Goal: Task Accomplishment & Management: Use online tool/utility

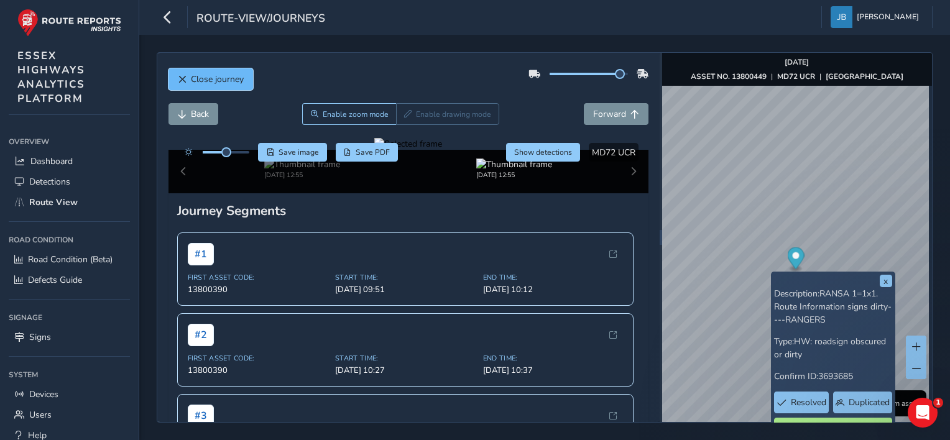
click at [181, 77] on span "Close journey" at bounding box center [182, 79] width 9 height 9
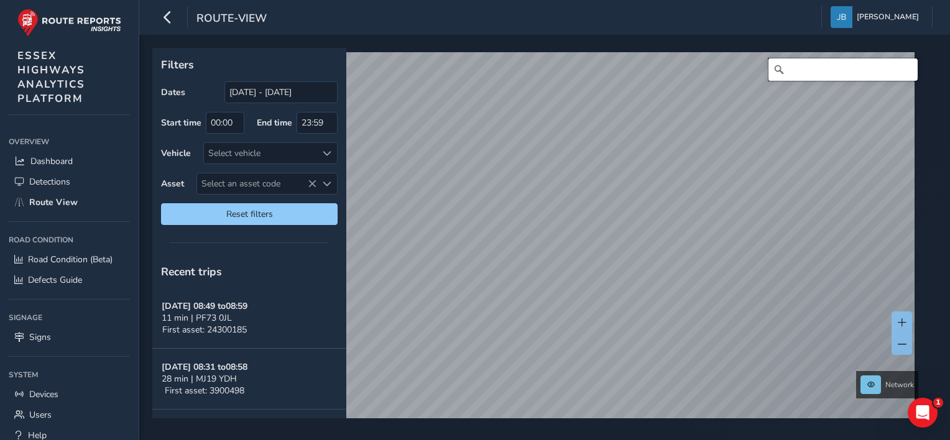
click at [789, 65] on input "Search" at bounding box center [842, 69] width 149 height 22
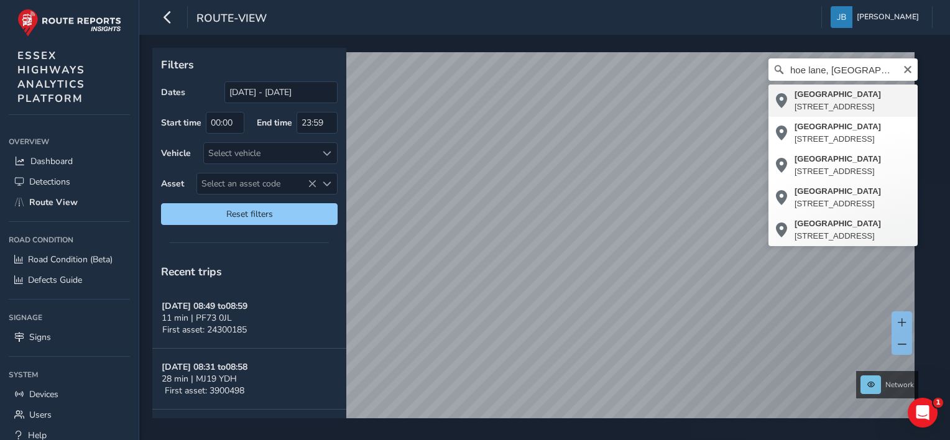
type input "[STREET_ADDRESS]"
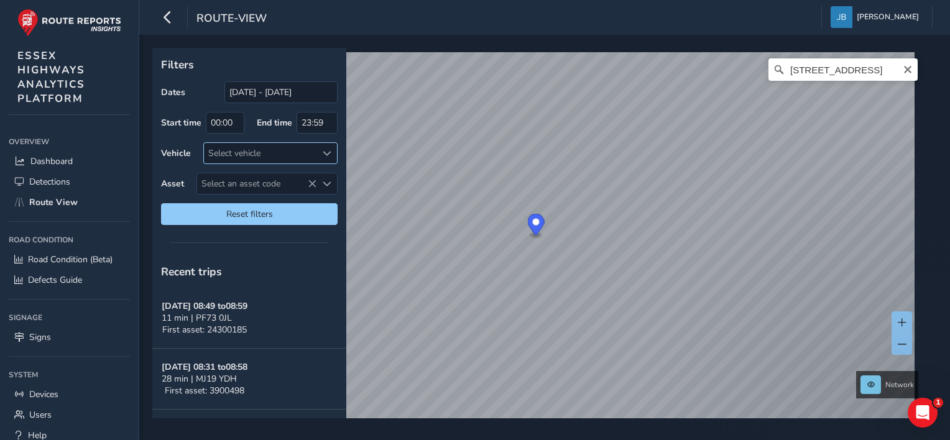
click at [244, 154] on div "Select vehicle" at bounding box center [260, 153] width 112 height 21
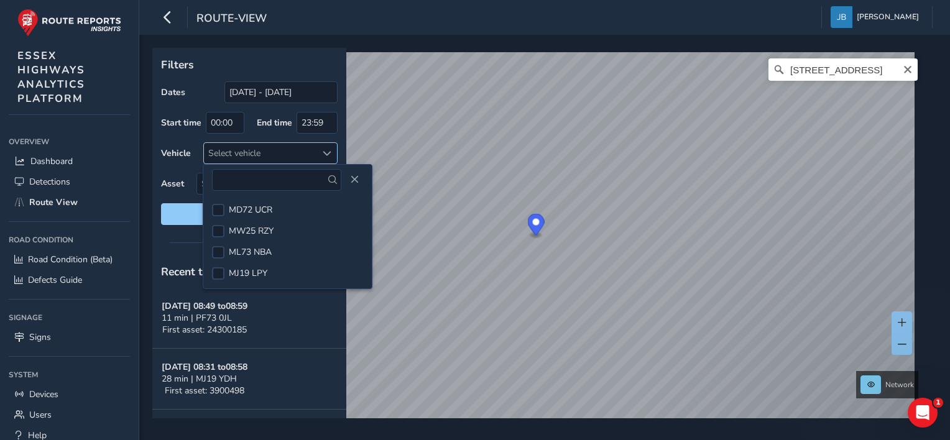
click at [244, 154] on div "Select vehicle" at bounding box center [260, 153] width 112 height 21
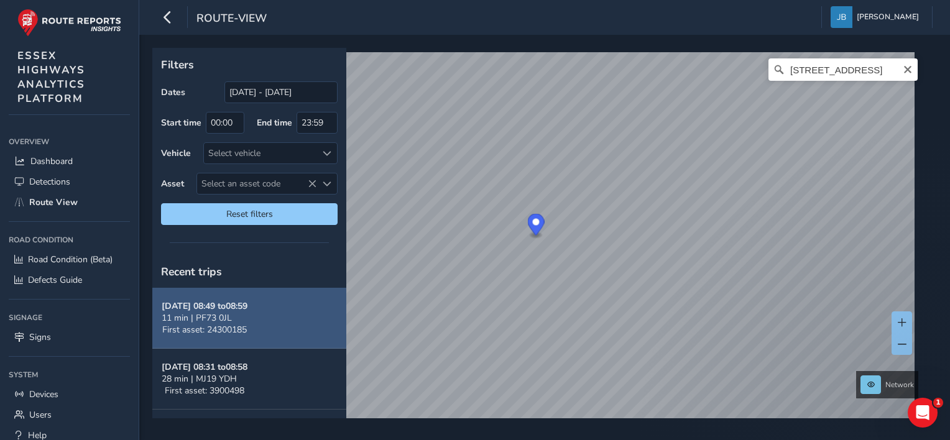
click at [199, 314] on span "11 min | PF73 0JL" at bounding box center [197, 318] width 70 height 12
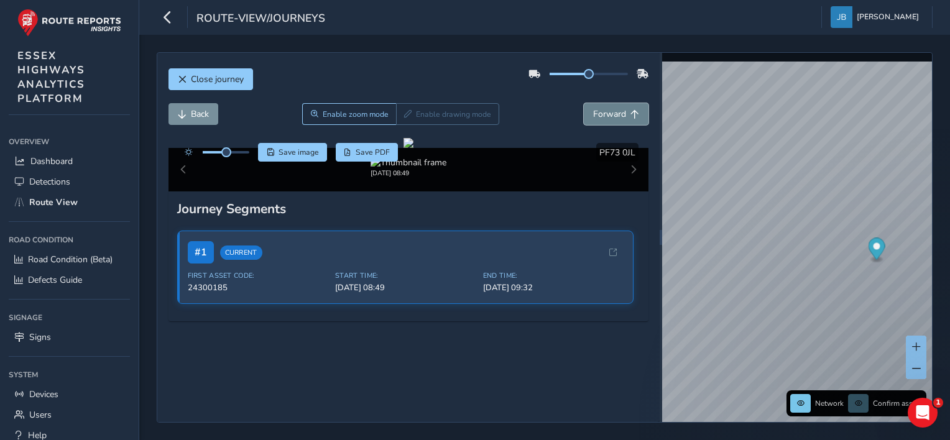
click at [594, 116] on span "Forward" at bounding box center [609, 114] width 33 height 12
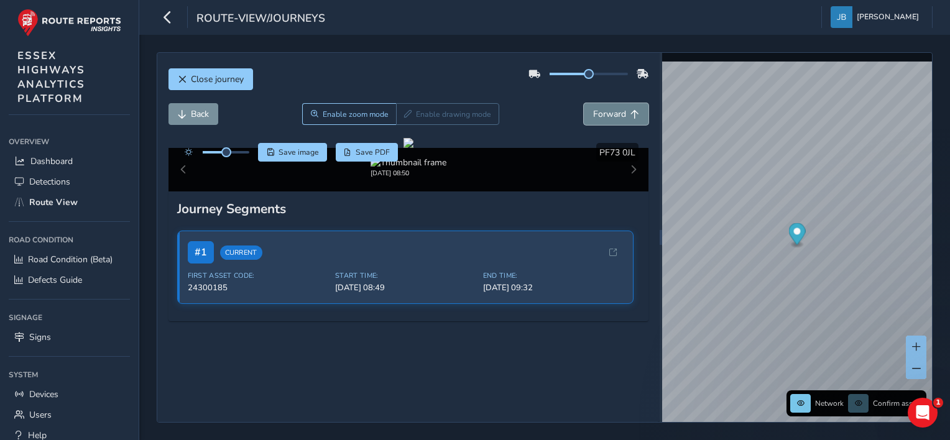
click at [594, 116] on span "Forward" at bounding box center [609, 114] width 33 height 12
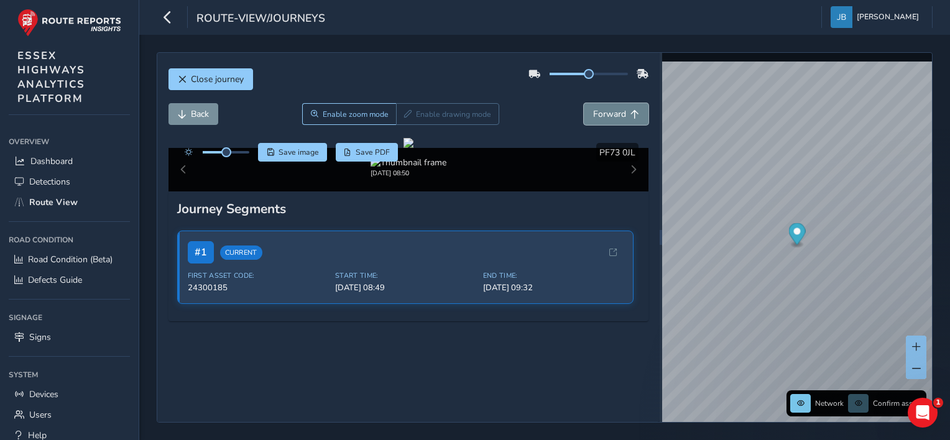
click at [594, 116] on span "Forward" at bounding box center [609, 114] width 33 height 12
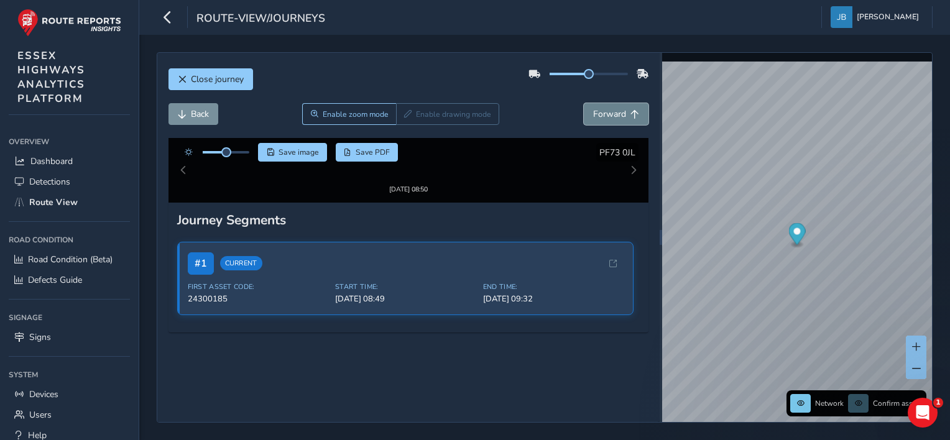
click at [594, 116] on span "Forward" at bounding box center [609, 114] width 33 height 12
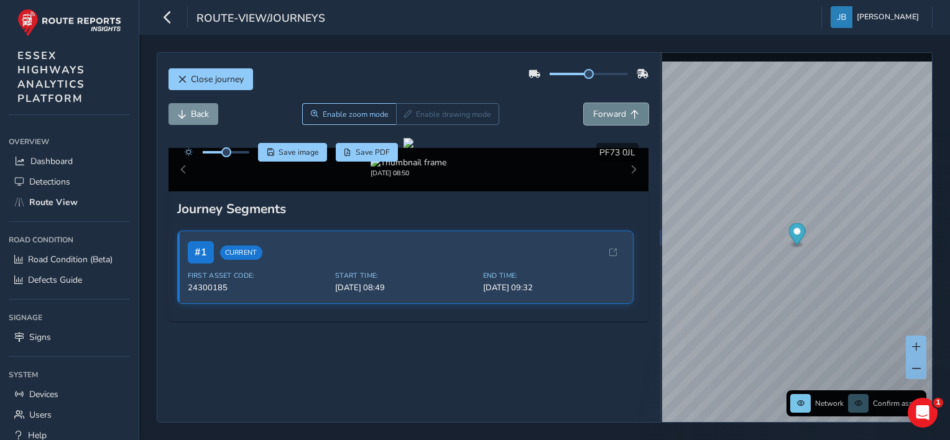
click at [594, 116] on span "Forward" at bounding box center [609, 114] width 33 height 12
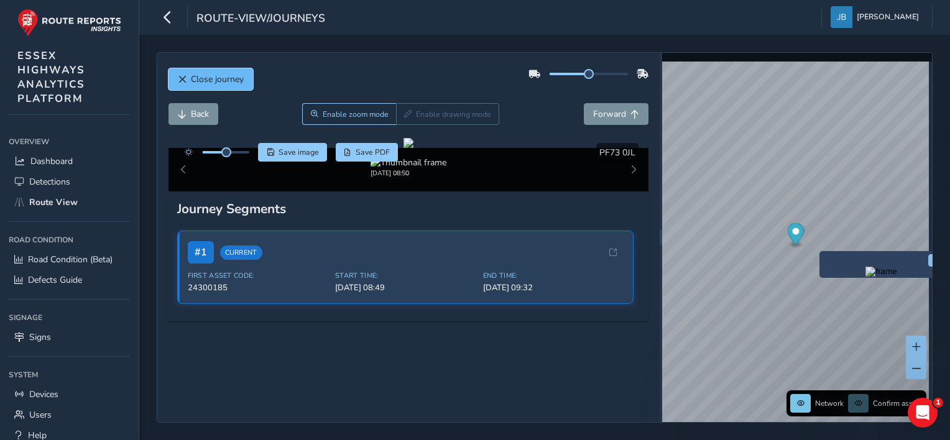
click at [180, 79] on span "Close journey" at bounding box center [182, 79] width 9 height 9
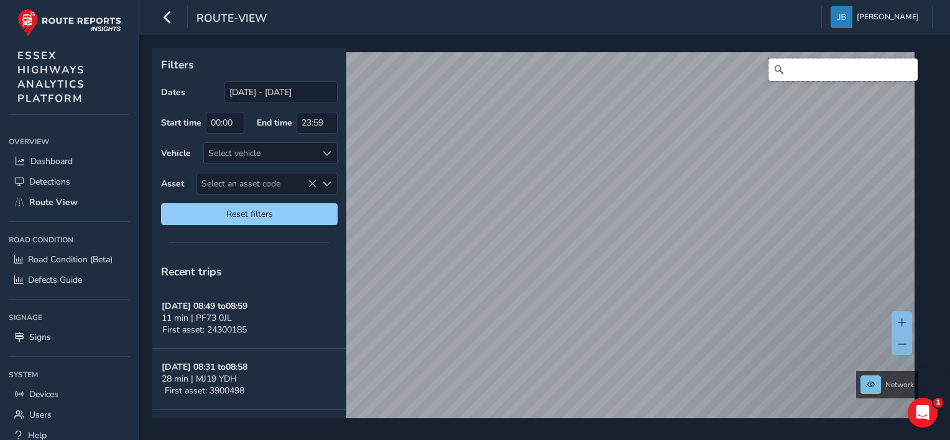
click at [790, 72] on input "Search" at bounding box center [842, 69] width 149 height 22
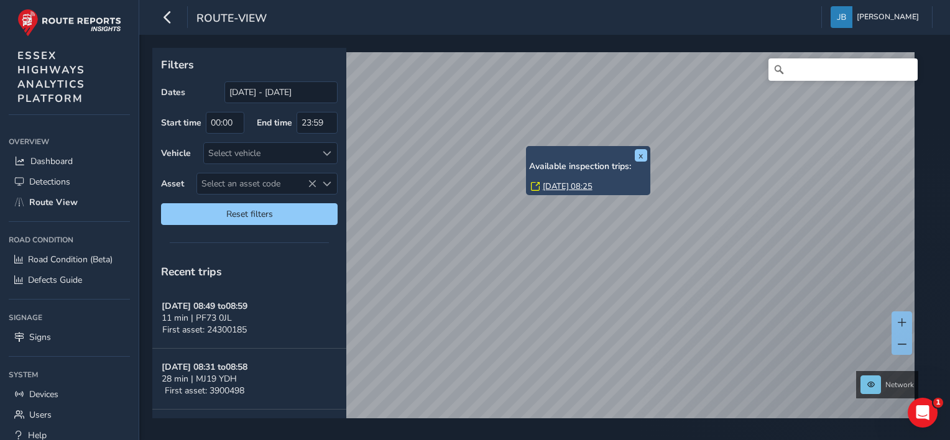
click at [527, 146] on div "x Available inspection trips: [DATE] 08:25" at bounding box center [588, 170] width 124 height 49
click at [554, 185] on link "[DATE] 08:25" at bounding box center [567, 186] width 50 height 11
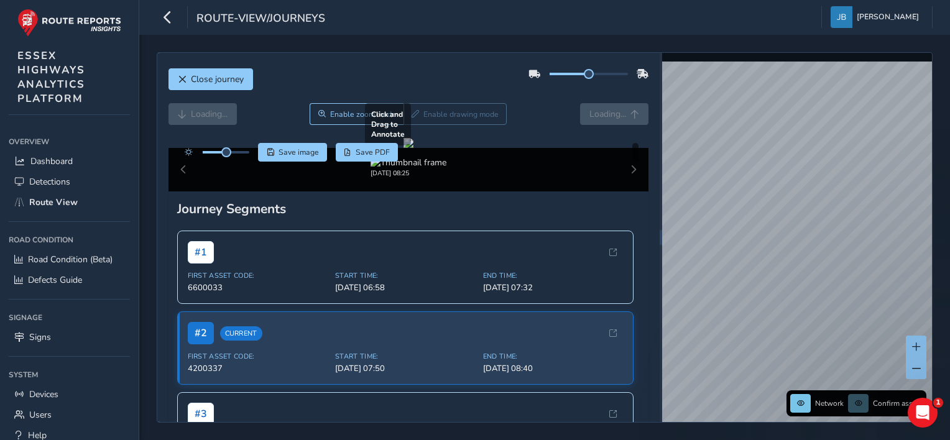
drag, startPoint x: 396, startPoint y: 276, endPoint x: 482, endPoint y: 266, distance: 86.9
click at [413, 148] on div at bounding box center [408, 143] width 10 height 10
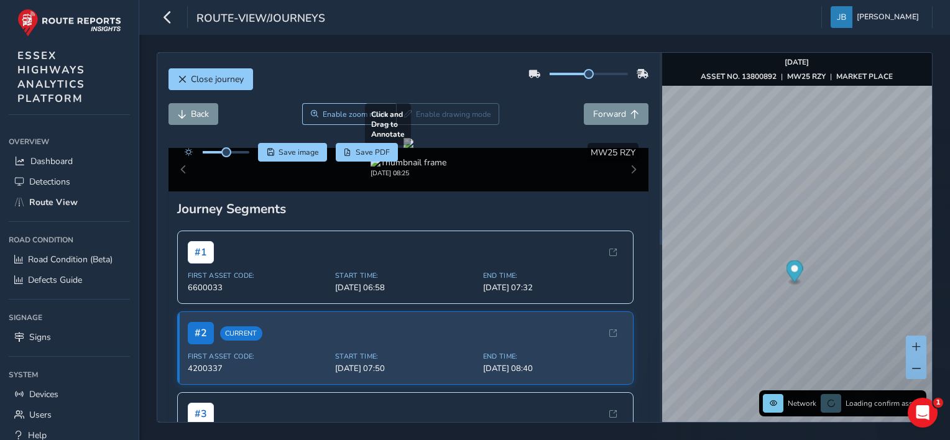
drag, startPoint x: 491, startPoint y: 263, endPoint x: 592, endPoint y: 279, distance: 102.5
click at [413, 148] on div at bounding box center [408, 143] width 10 height 10
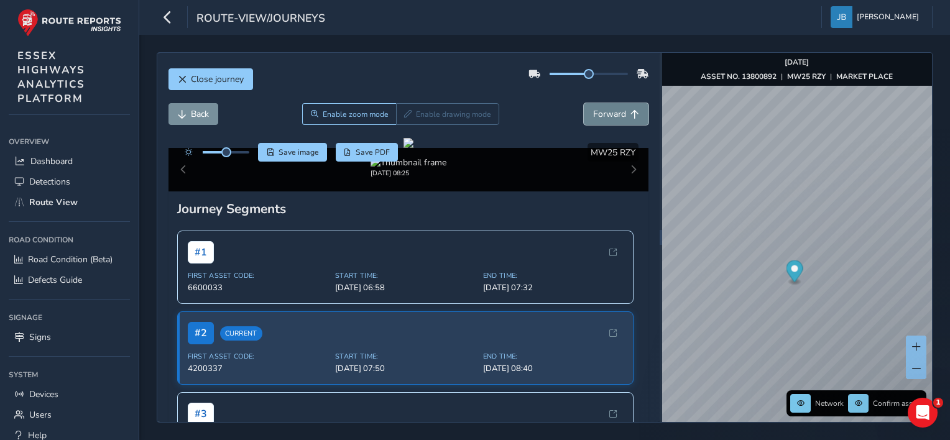
click at [606, 112] on span "Forward" at bounding box center [609, 114] width 33 height 12
click at [200, 118] on span "Back" at bounding box center [200, 114] width 18 height 12
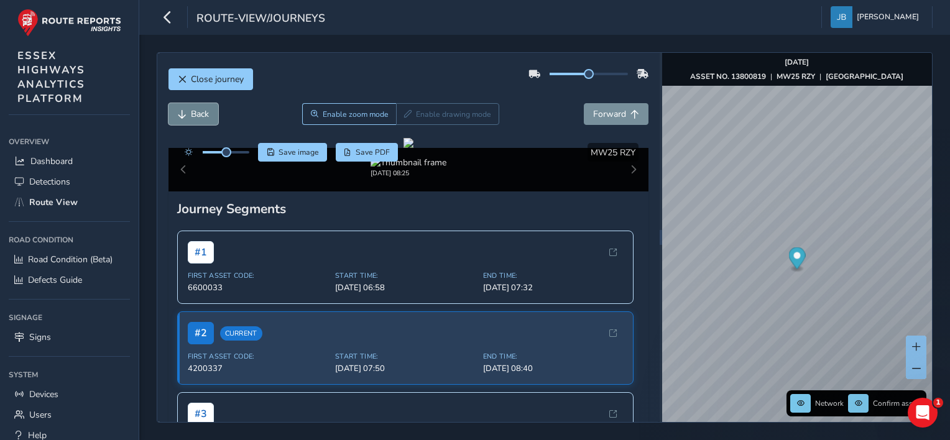
click at [200, 118] on span "Back" at bounding box center [200, 114] width 18 height 12
click at [183, 79] on span "Close journey" at bounding box center [182, 79] width 9 height 9
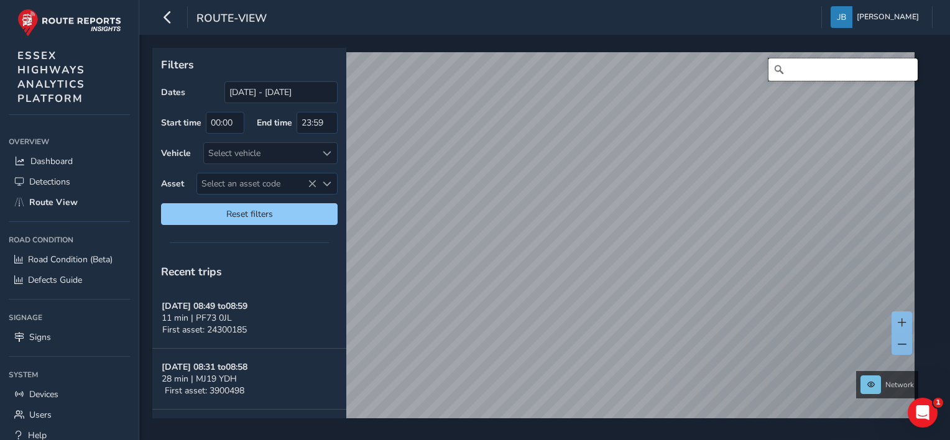
click at [790, 66] on input "Search" at bounding box center [842, 69] width 149 height 22
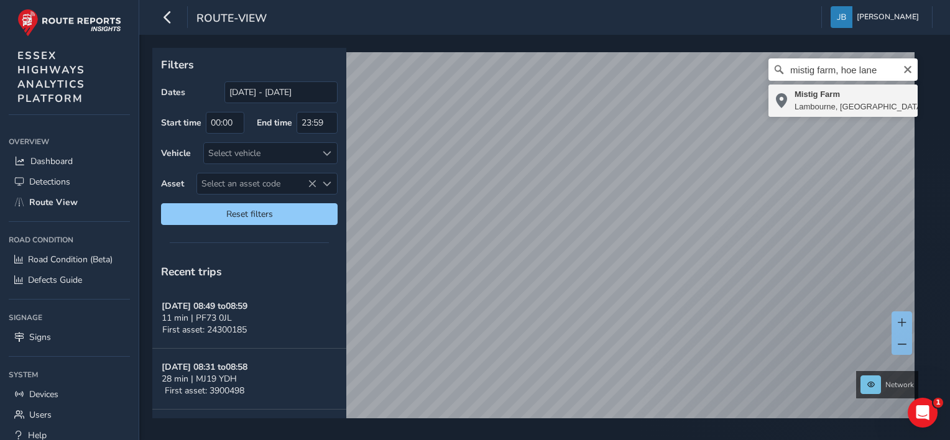
type input "Mistig Farm, [GEOGRAPHIC_DATA], [GEOGRAPHIC_DATA], [GEOGRAPHIC_DATA], [GEOGRAPH…"
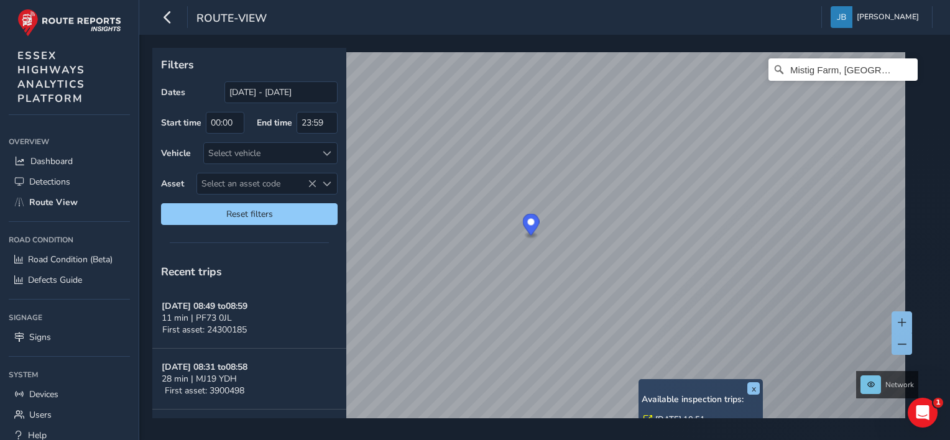
click at [639, 383] on div "x Available inspection trips: [DATE] 10:51" at bounding box center [700, 403] width 124 height 49
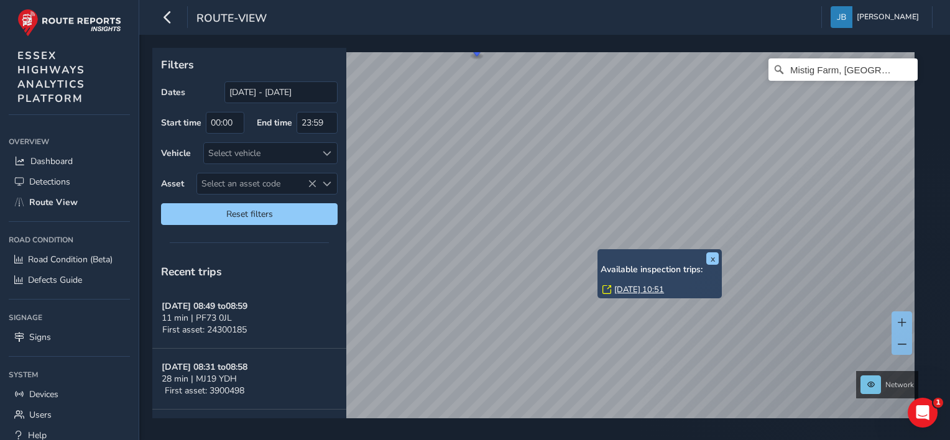
click at [620, 288] on link "[DATE] 10:51" at bounding box center [639, 289] width 50 height 11
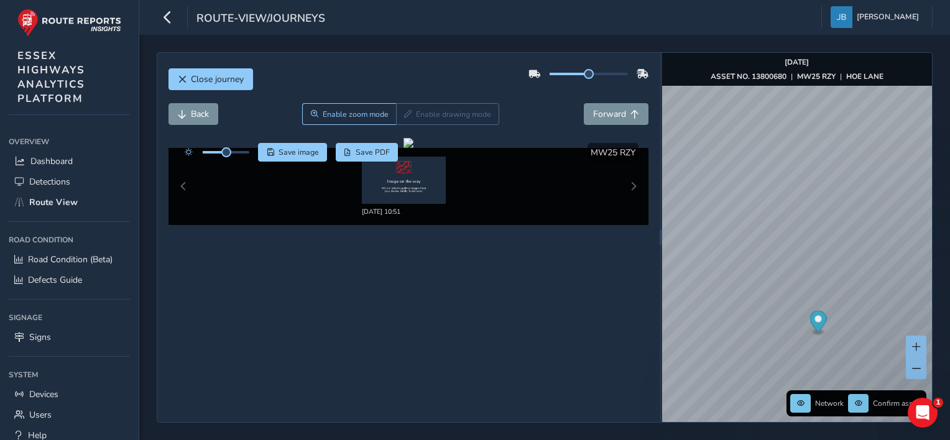
click at [438, 321] on div "Close journey Back Enable zoom mode Enable drawing mode Forward Click and Drag …" at bounding box center [408, 237] width 502 height 369
drag, startPoint x: 459, startPoint y: 329, endPoint x: 424, endPoint y: 227, distance: 107.5
click at [425, 211] on div "Close journey Back Enable zoom mode Enable drawing mode Forward Click and Drag …" at bounding box center [408, 237] width 502 height 369
click at [365, 311] on div "Close journey Back Enable zoom mode Enable drawing mode Forward Click and Drag …" at bounding box center [408, 237] width 502 height 369
click at [610, 112] on span "Forward" at bounding box center [609, 114] width 33 height 12
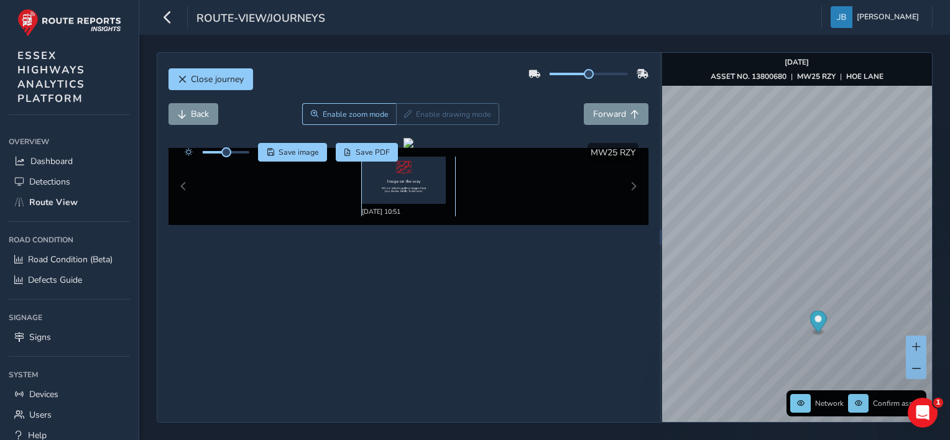
click at [410, 172] on img at bounding box center [404, 180] width 84 height 47
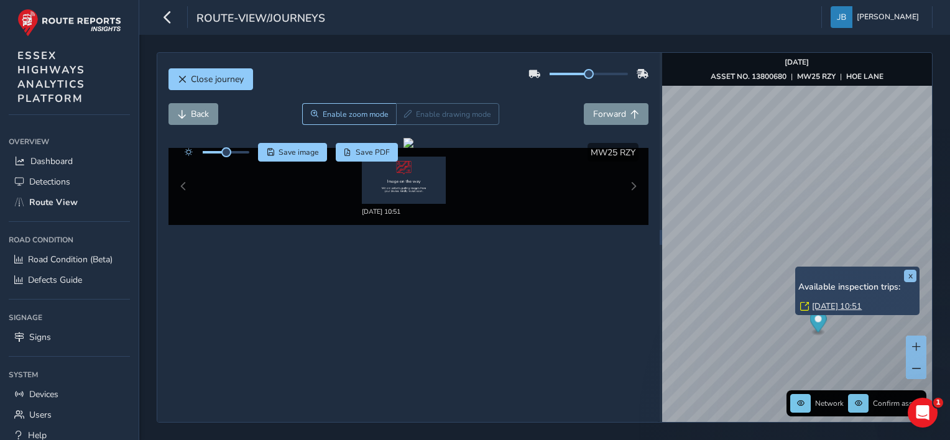
click at [818, 308] on link "[DATE] 10:51" at bounding box center [837, 306] width 50 height 11
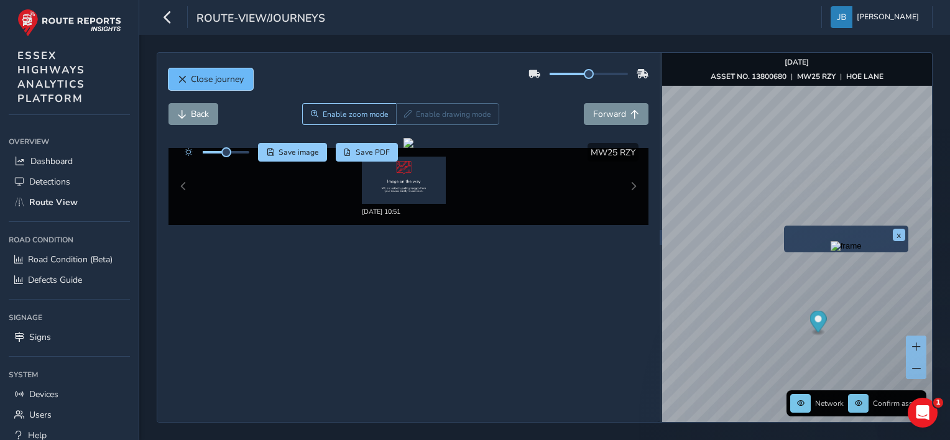
click at [180, 81] on span "Close journey" at bounding box center [182, 79] width 9 height 9
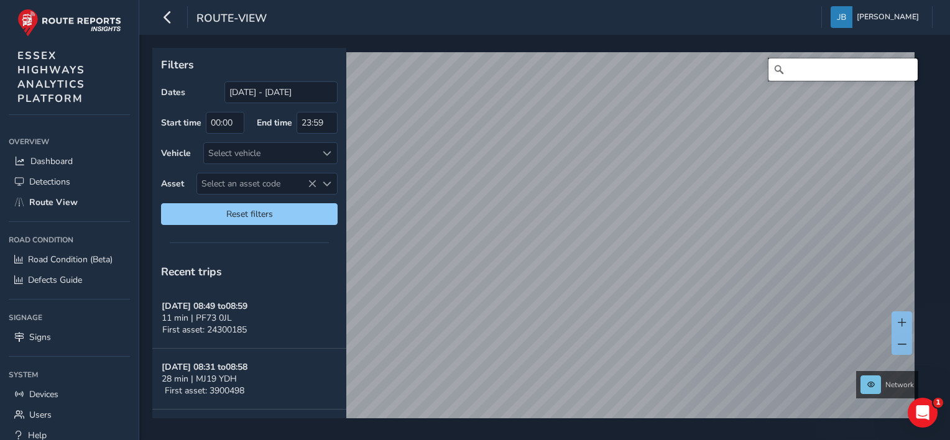
click at [782, 73] on input "Search" at bounding box center [842, 69] width 149 height 22
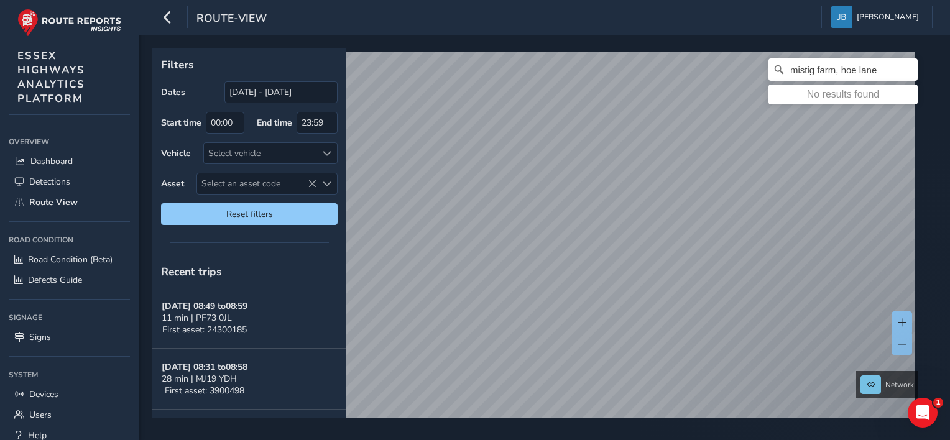
type input "mistig farm, hoe lane"
click at [794, 103] on div "mistig farm, hoe lane No results found" at bounding box center [540, 242] width 767 height 380
click at [796, 72] on input "mistig farm, hoe lane" at bounding box center [842, 69] width 149 height 22
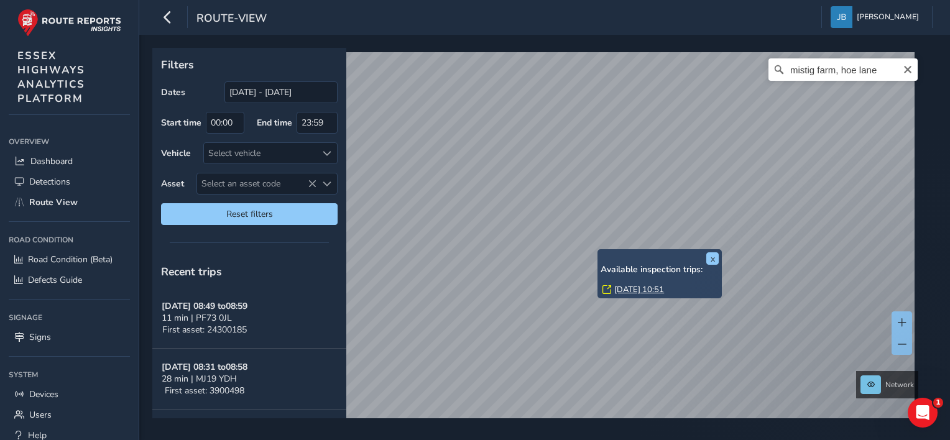
click at [614, 291] on link "[DATE] 10:51" at bounding box center [639, 289] width 50 height 11
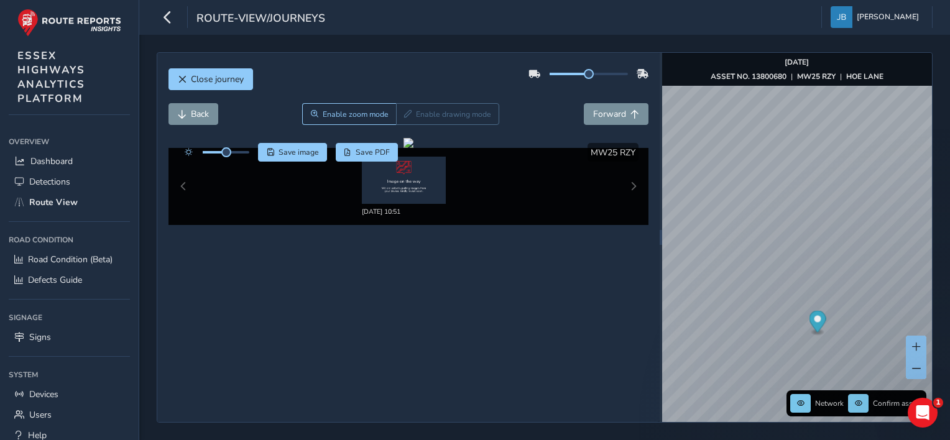
click at [634, 184] on div "[DATE] 10:51" at bounding box center [408, 186] width 480 height 77
click at [619, 111] on span "Forward" at bounding box center [609, 114] width 33 height 12
click at [746, 116] on div "x" at bounding box center [806, 128] width 124 height 27
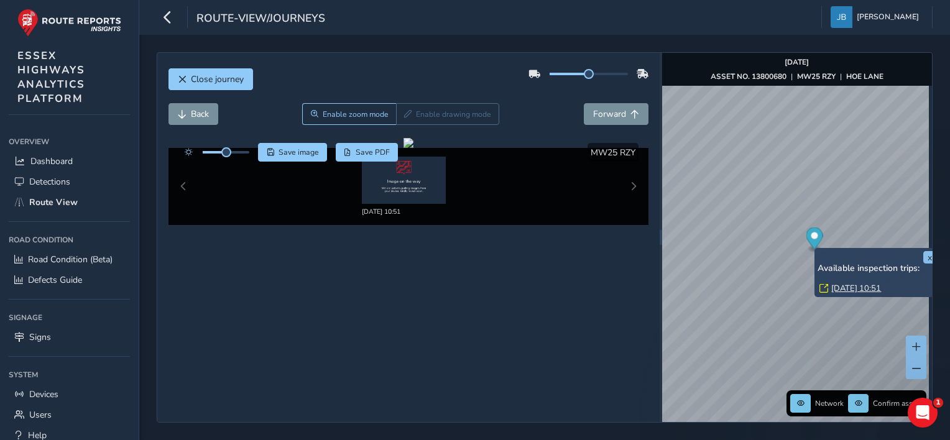
click at [840, 290] on link "[DATE] 10:51" at bounding box center [856, 288] width 50 height 11
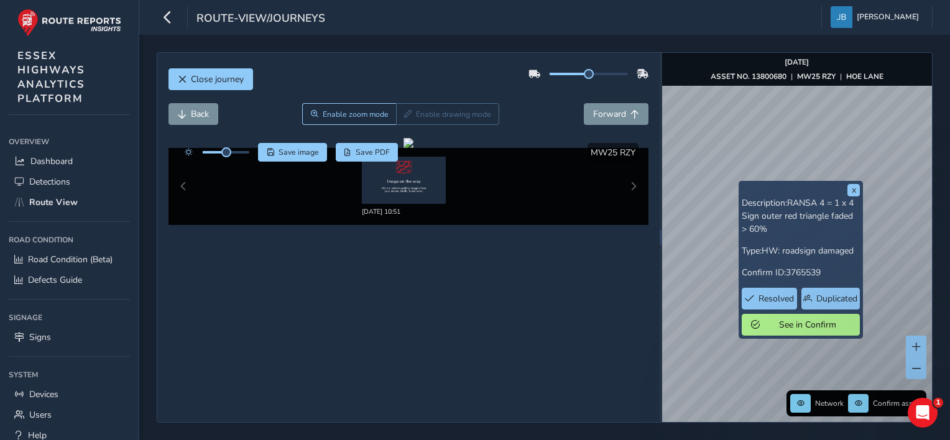
click at [681, 62] on div "x Description: RANSA 4 = 1 x 4 Sign outer red triangle faded > 60% Type: HW: ro…" at bounding box center [797, 237] width 270 height 369
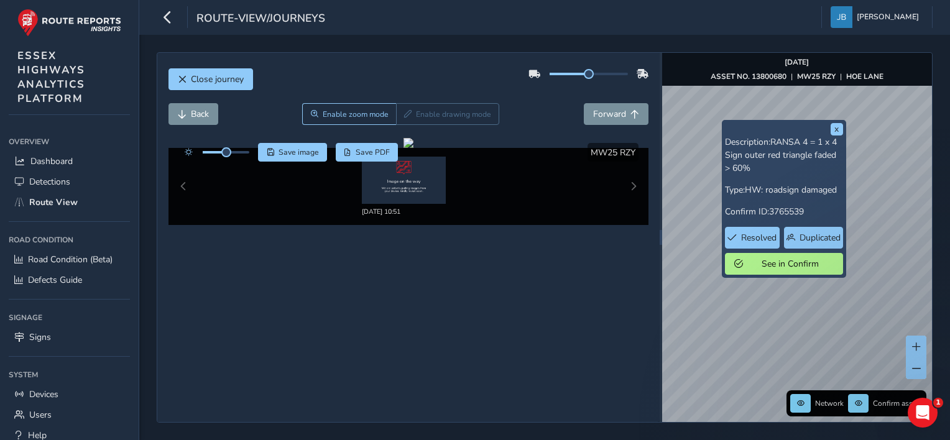
click at [728, 249] on div "x Description: RANSA 4 = 1 x 4 Sign outer red triangle faded > 60% Type: HW: ro…" at bounding box center [797, 237] width 270 height 369
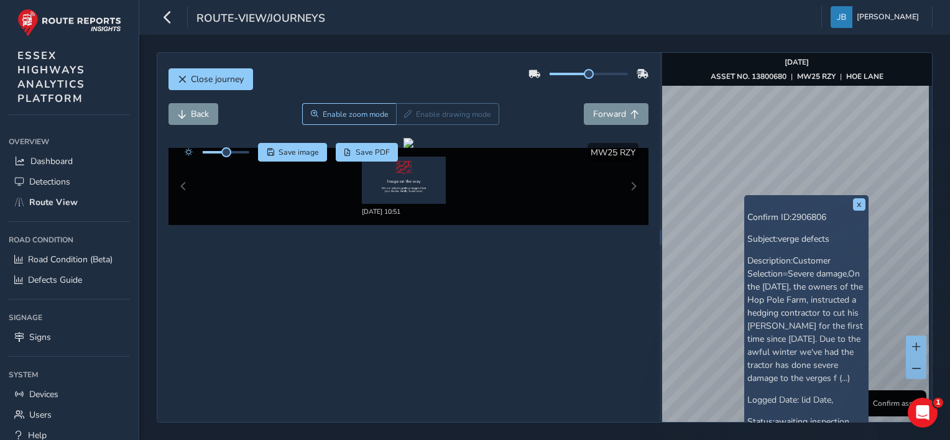
click at [744, 199] on div "x Confirm ID: 2906806 Subject: verge defects Description: Customer Selection=Se…" at bounding box center [806, 425] width 124 height 460
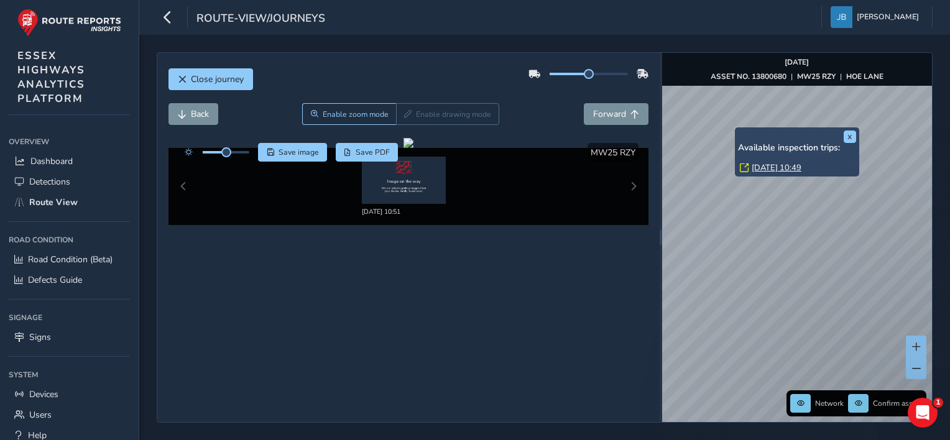
click at [764, 167] on link "[DATE] 10:49" at bounding box center [776, 167] width 50 height 11
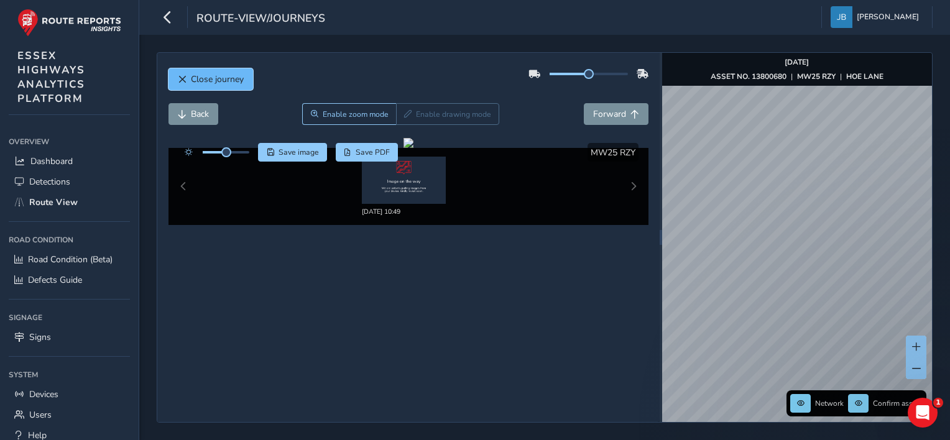
click at [203, 73] on span "Close journey" at bounding box center [217, 79] width 53 height 12
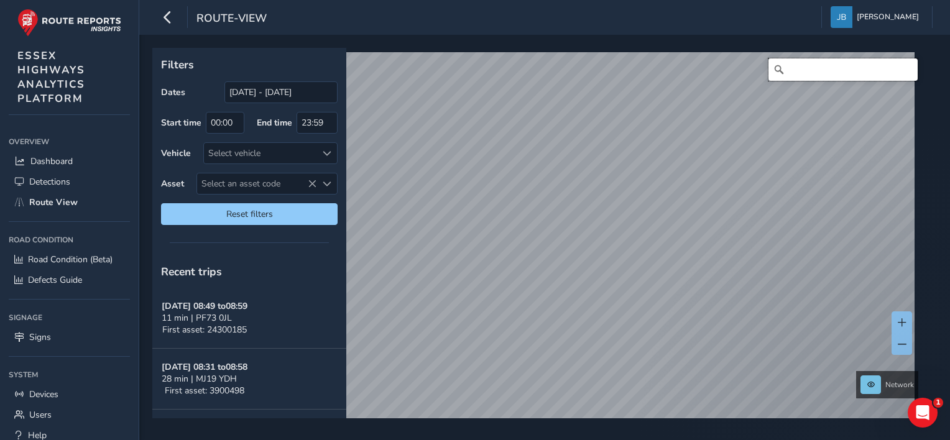
click at [790, 65] on input "Search" at bounding box center [842, 69] width 149 height 22
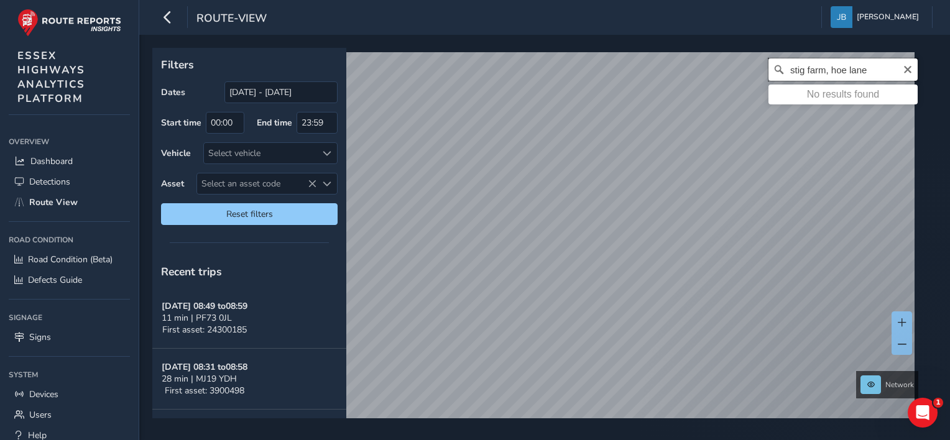
click at [863, 71] on input "stig farm, hoe lane" at bounding box center [842, 69] width 149 height 22
drag, startPoint x: 863, startPoint y: 71, endPoint x: 822, endPoint y: 70, distance: 41.0
click at [822, 70] on input "stig farm, hoe lane" at bounding box center [842, 69] width 149 height 22
click at [795, 70] on input "stig farm, [GEOGRAPHIC_DATA]" at bounding box center [842, 69] width 149 height 22
drag, startPoint x: 877, startPoint y: 70, endPoint x: 778, endPoint y: 73, distance: 98.9
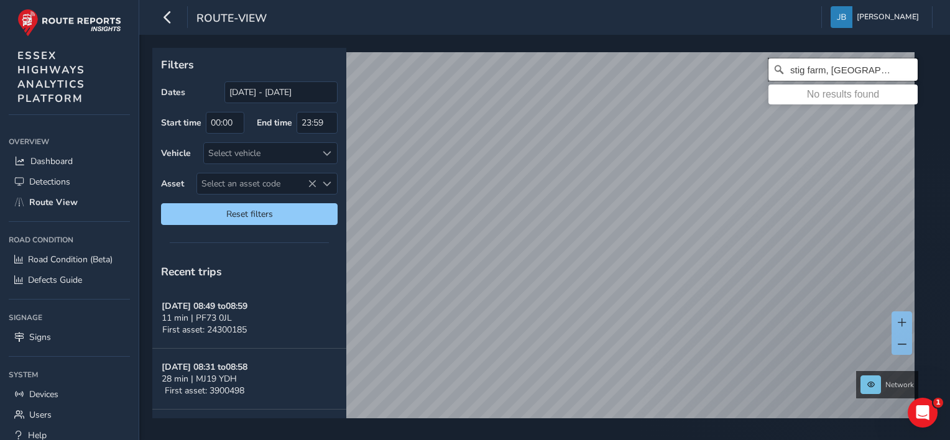
click at [778, 73] on input "stig farm, [GEOGRAPHIC_DATA]" at bounding box center [842, 69] width 149 height 22
type input "[GEOGRAPHIC_DATA], hoe lane"
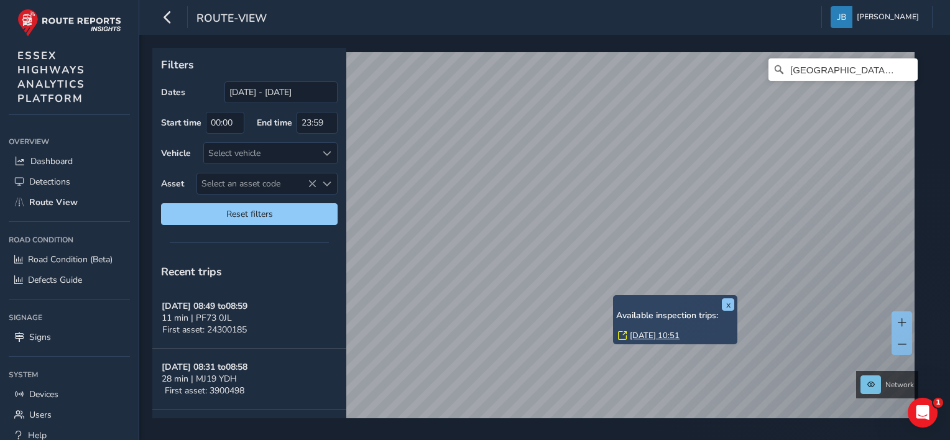
click at [615, 296] on div "x Available inspection trips: [DATE] 10:51" at bounding box center [675, 319] width 124 height 49
click at [646, 333] on link "[DATE] 10:51" at bounding box center [654, 335] width 50 height 11
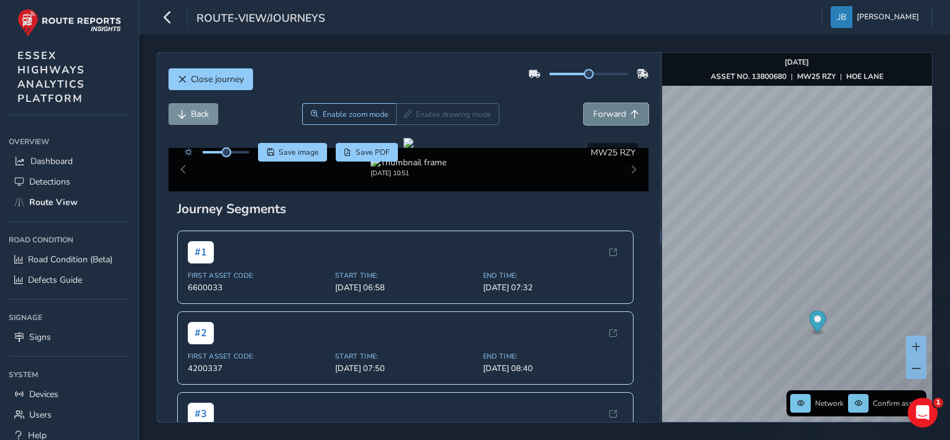
click at [593, 113] on span "Forward" at bounding box center [609, 114] width 33 height 12
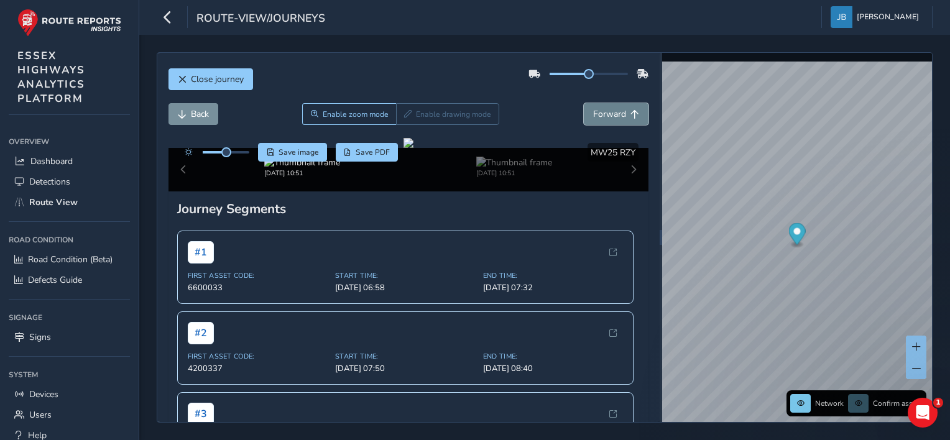
click at [593, 113] on span "Forward" at bounding box center [609, 114] width 33 height 12
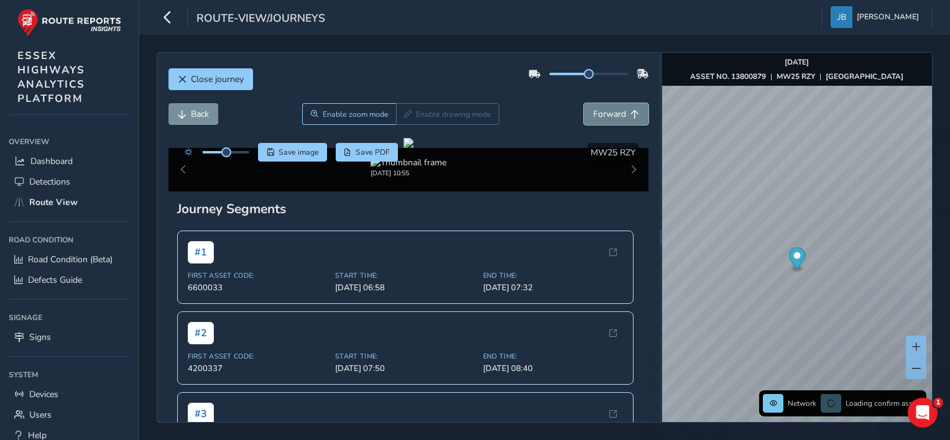
click at [593, 113] on span "Forward" at bounding box center [609, 114] width 33 height 12
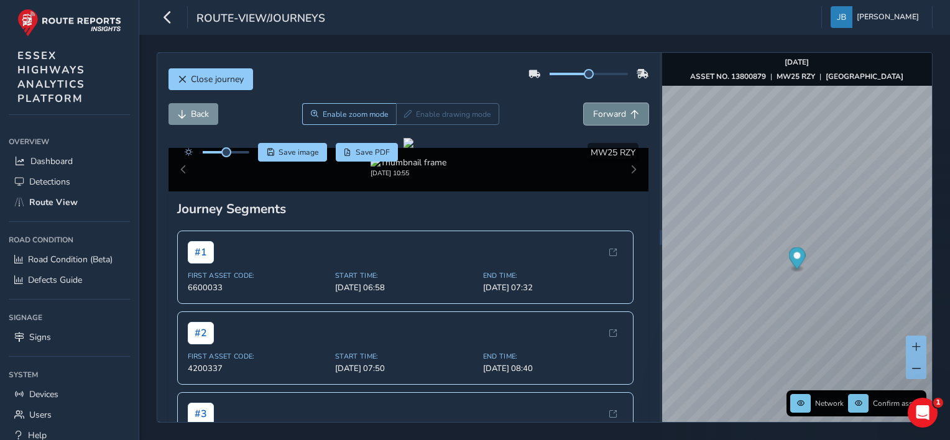
click at [593, 113] on span "Forward" at bounding box center [609, 114] width 33 height 12
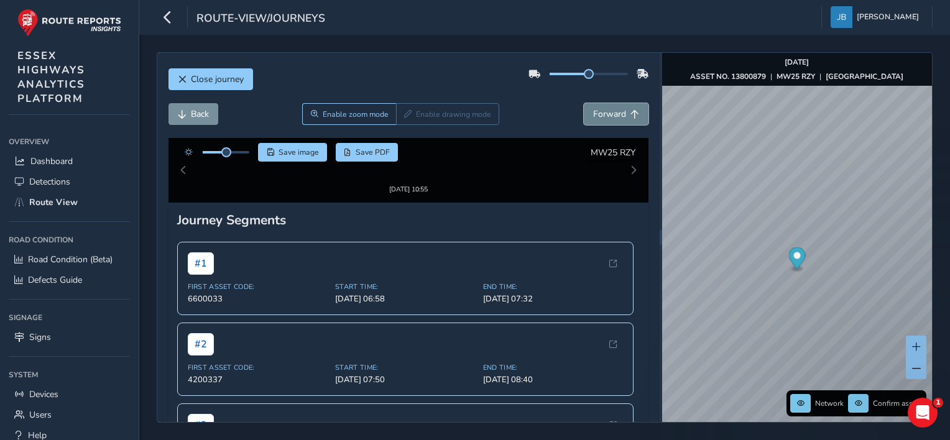
click at [593, 113] on span "Forward" at bounding box center [609, 114] width 33 height 12
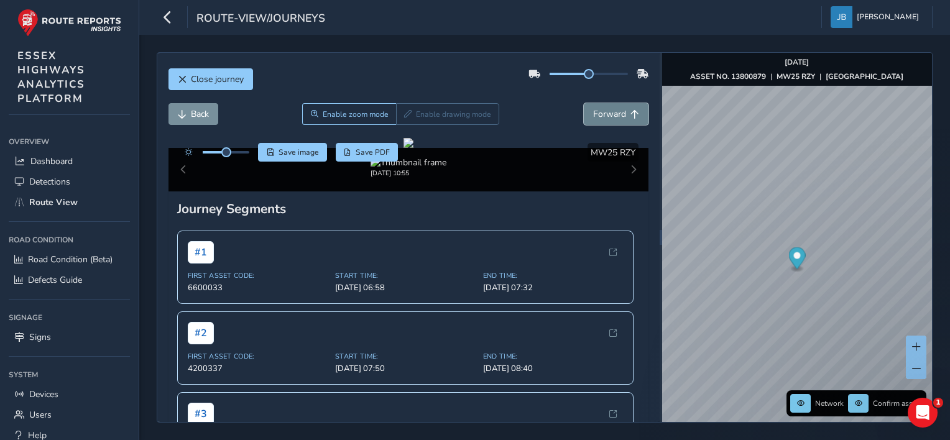
click at [593, 113] on span "Forward" at bounding box center [609, 114] width 33 height 12
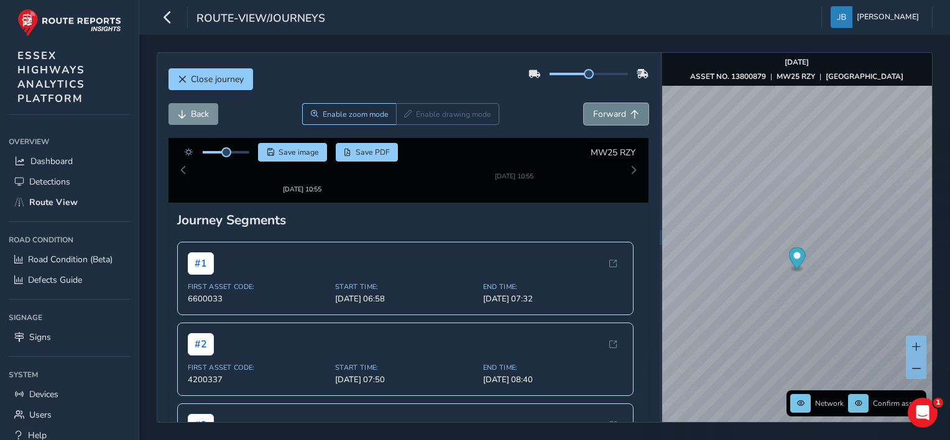
click at [593, 113] on span "Forward" at bounding box center [609, 114] width 33 height 12
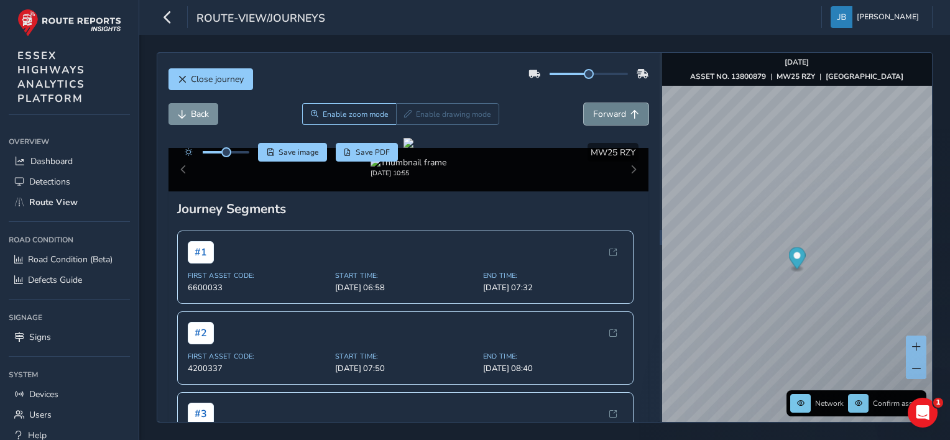
click at [593, 113] on span "Forward" at bounding box center [609, 114] width 33 height 12
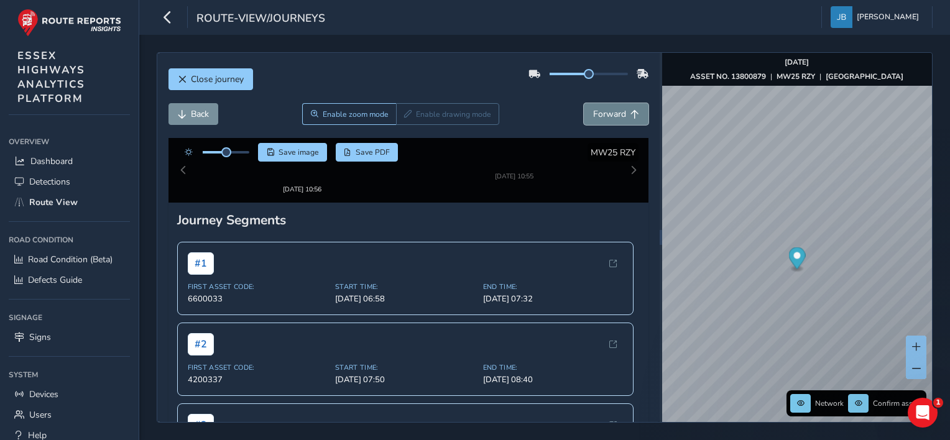
click at [593, 113] on span "Forward" at bounding box center [609, 114] width 33 height 12
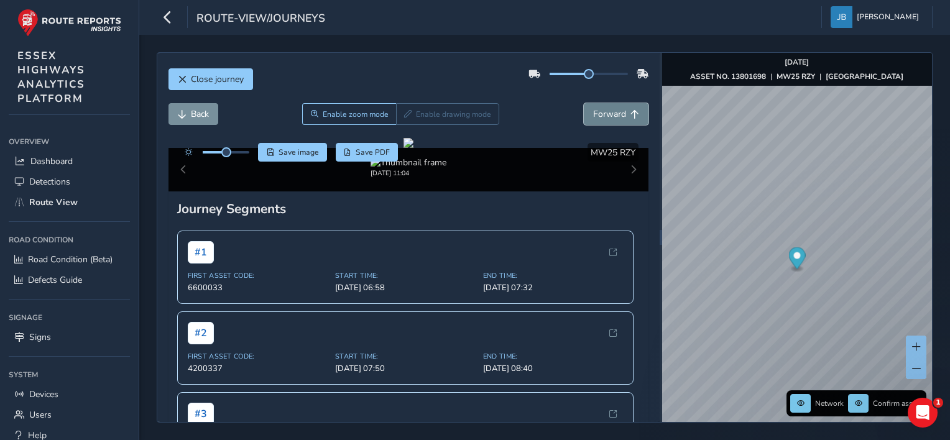
click at [593, 113] on span "Forward" at bounding box center [609, 114] width 33 height 12
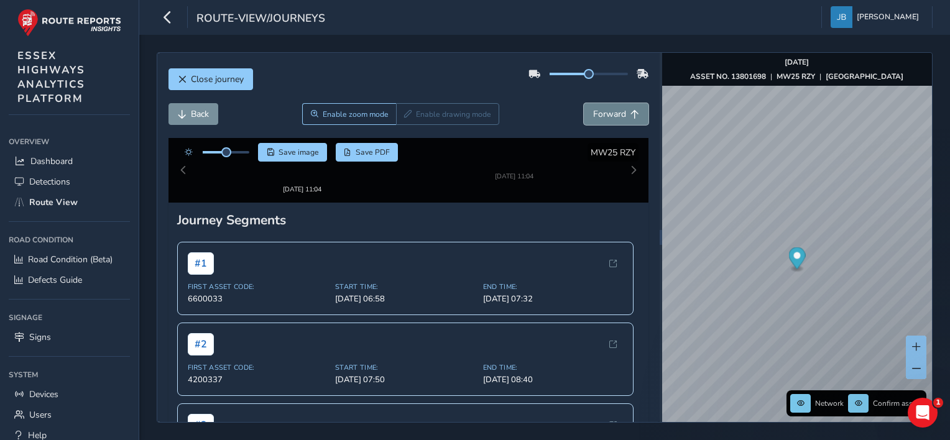
click at [593, 113] on span "Forward" at bounding box center [609, 114] width 33 height 12
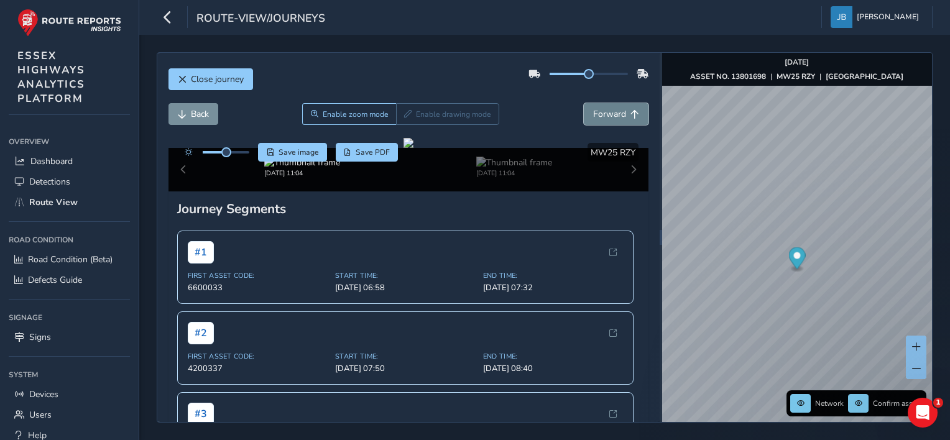
click at [593, 113] on span "Forward" at bounding box center [609, 114] width 33 height 12
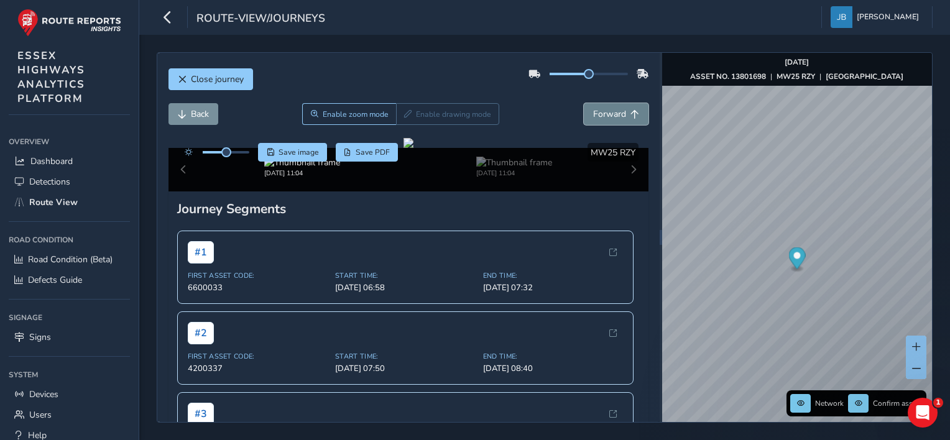
click at [593, 113] on span "Forward" at bounding box center [609, 114] width 33 height 12
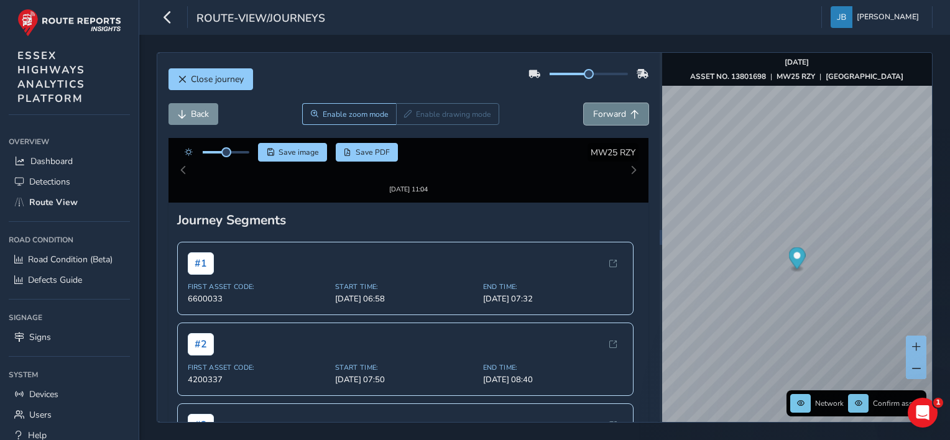
click at [593, 113] on span "Forward" at bounding box center [609, 114] width 33 height 12
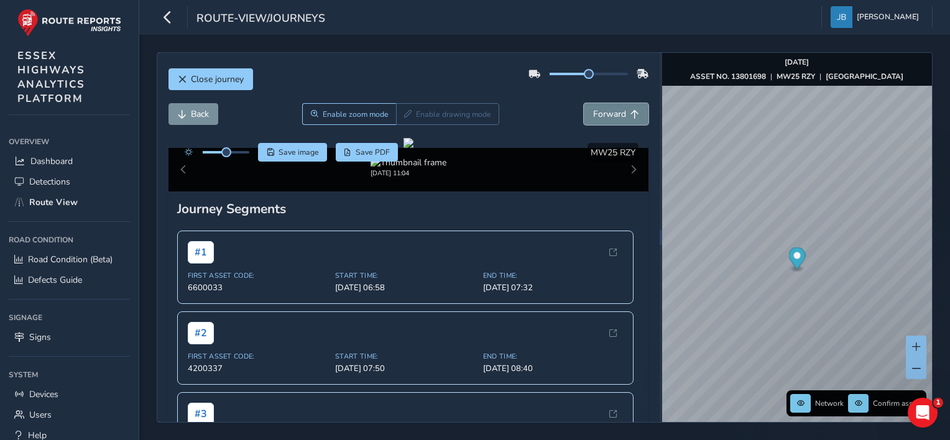
click at [593, 113] on span "Forward" at bounding box center [609, 114] width 33 height 12
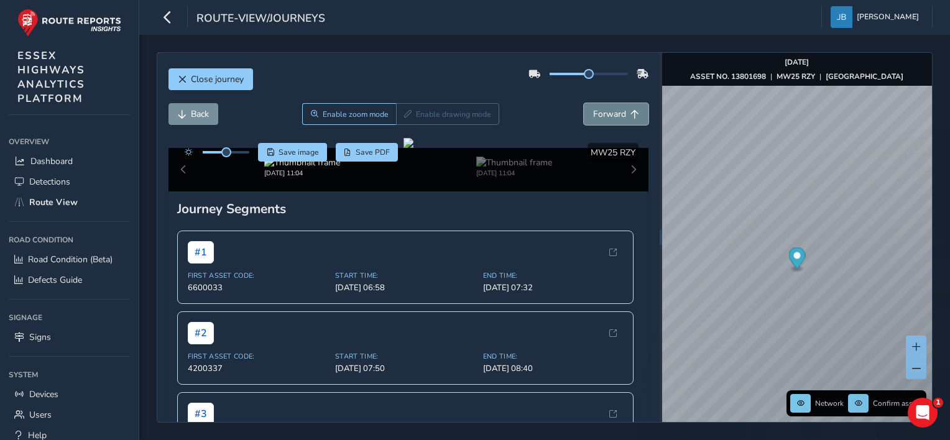
click at [593, 113] on span "Forward" at bounding box center [609, 114] width 33 height 12
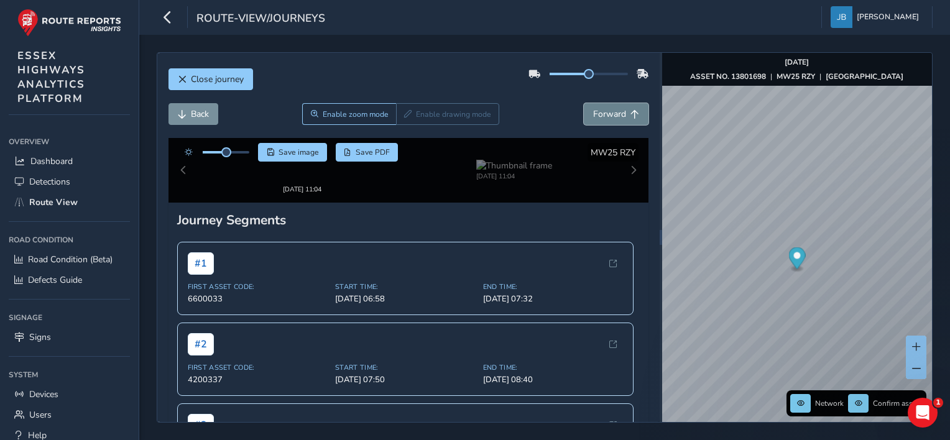
click at [593, 113] on span "Forward" at bounding box center [609, 114] width 33 height 12
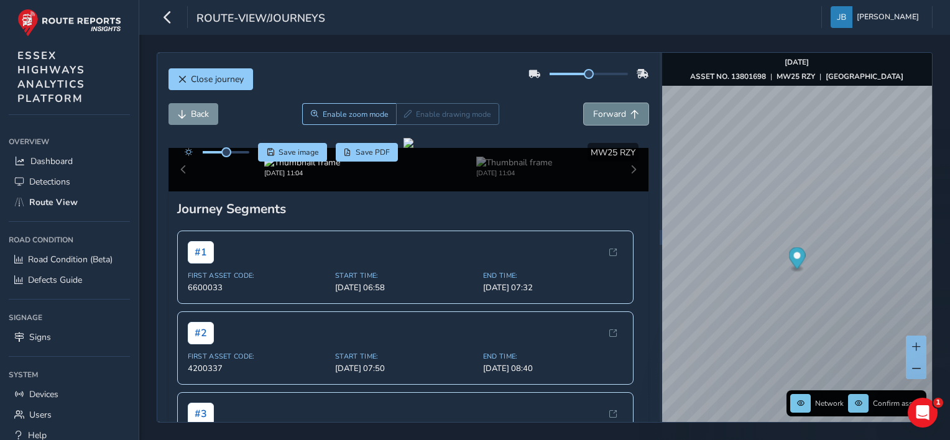
click at [593, 113] on span "Forward" at bounding box center [609, 114] width 33 height 12
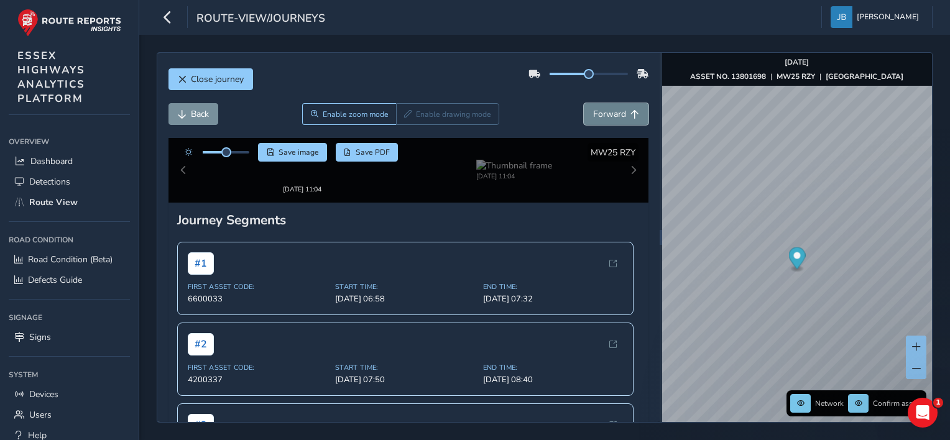
click at [593, 113] on span "Forward" at bounding box center [609, 114] width 33 height 12
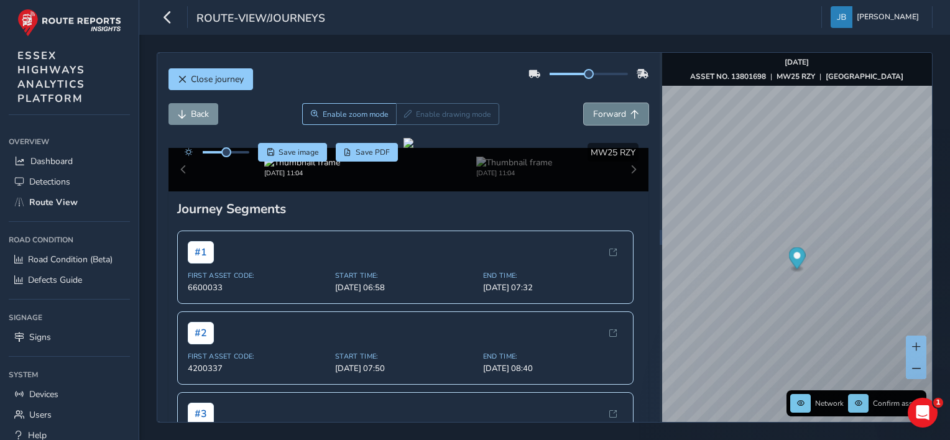
click at [593, 113] on span "Forward" at bounding box center [609, 114] width 33 height 12
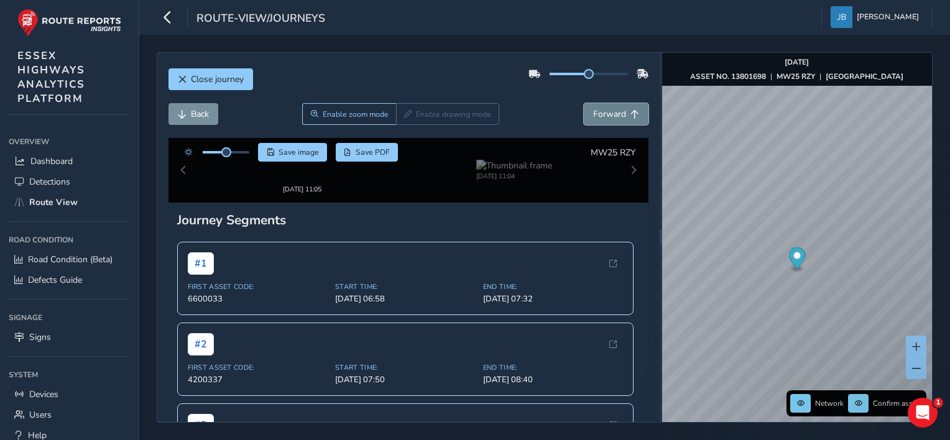
click at [593, 113] on span "Forward" at bounding box center [609, 114] width 33 height 12
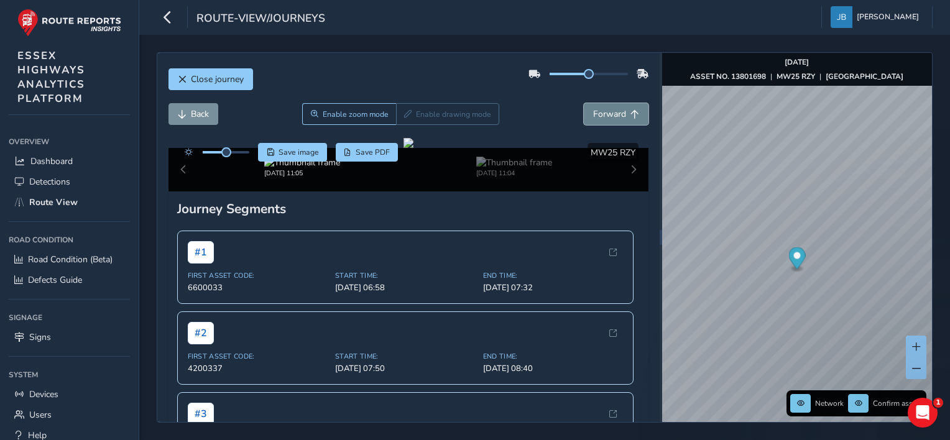
click at [593, 113] on span "Forward" at bounding box center [609, 114] width 33 height 12
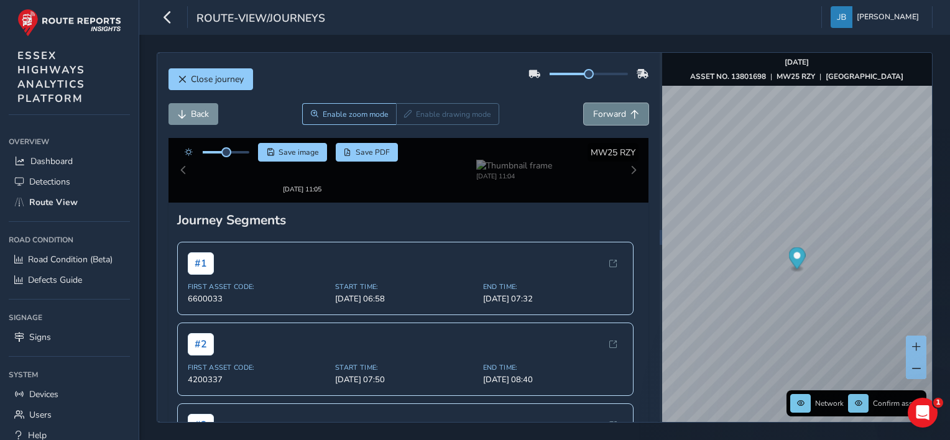
click at [593, 113] on span "Forward" at bounding box center [609, 114] width 33 height 12
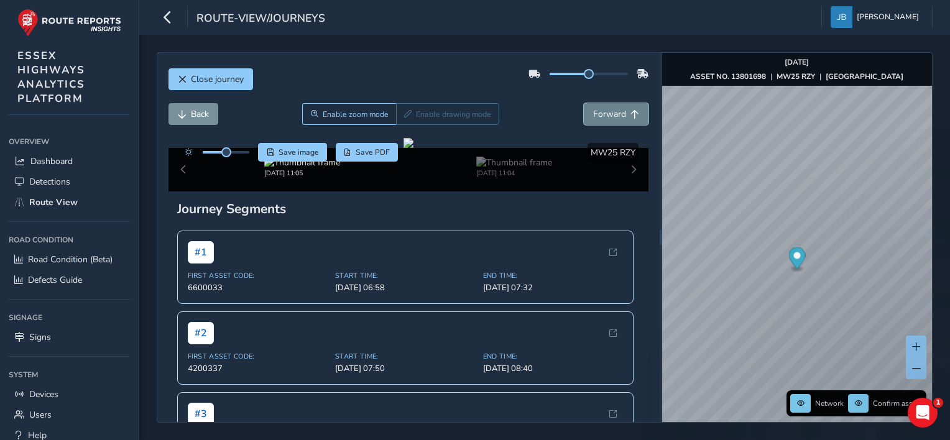
click at [593, 113] on span "Forward" at bounding box center [609, 114] width 33 height 12
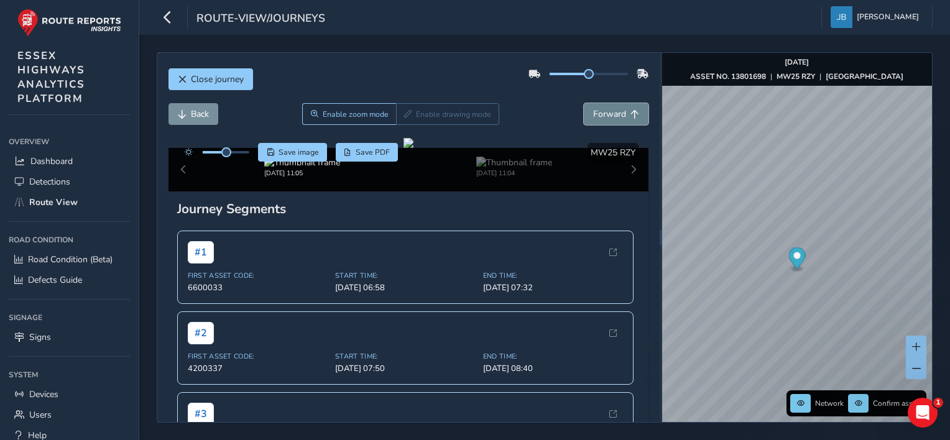
click at [593, 113] on span "Forward" at bounding box center [609, 114] width 33 height 12
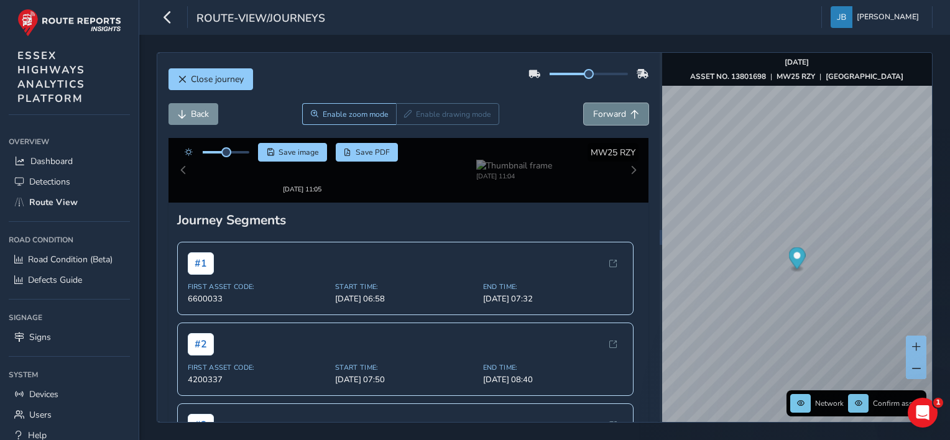
click at [593, 113] on span "Forward" at bounding box center [609, 114] width 33 height 12
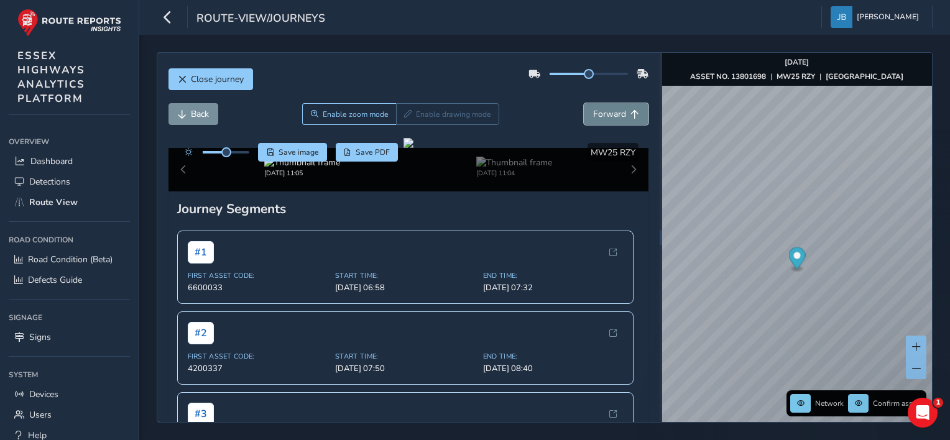
click at [593, 113] on span "Forward" at bounding box center [609, 114] width 33 height 12
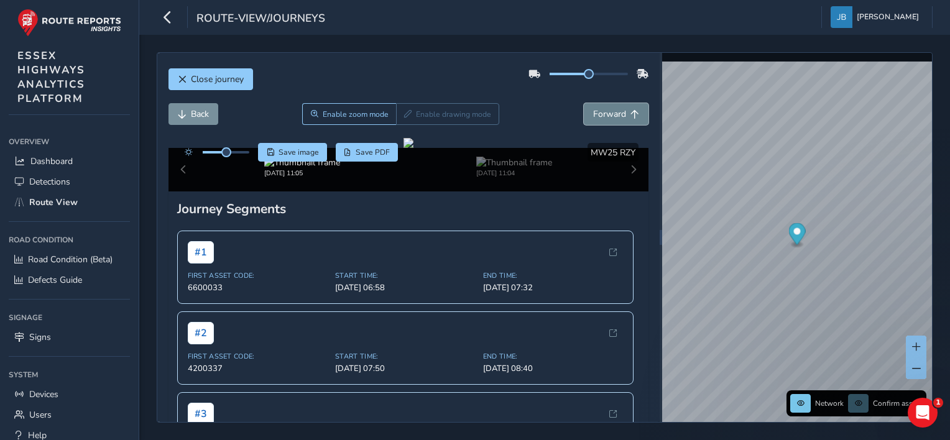
click at [593, 113] on span "Forward" at bounding box center [609, 114] width 33 height 12
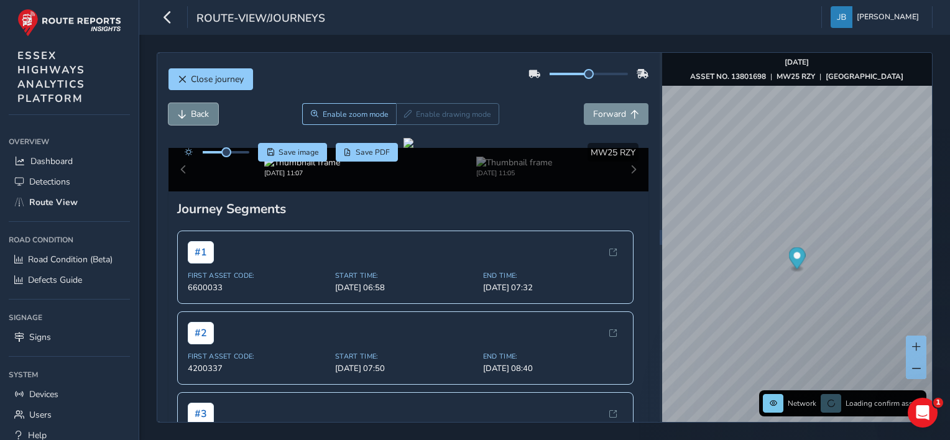
click at [194, 114] on span "Back" at bounding box center [200, 114] width 18 height 12
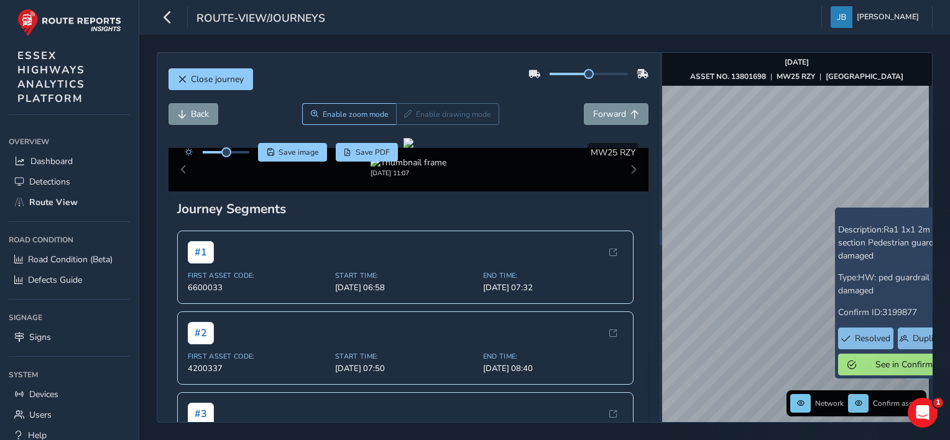
click at [650, 245] on div "Close journey Back Enable zoom mode Enable drawing mode Forward Click and Drag …" at bounding box center [545, 237] width 776 height 370
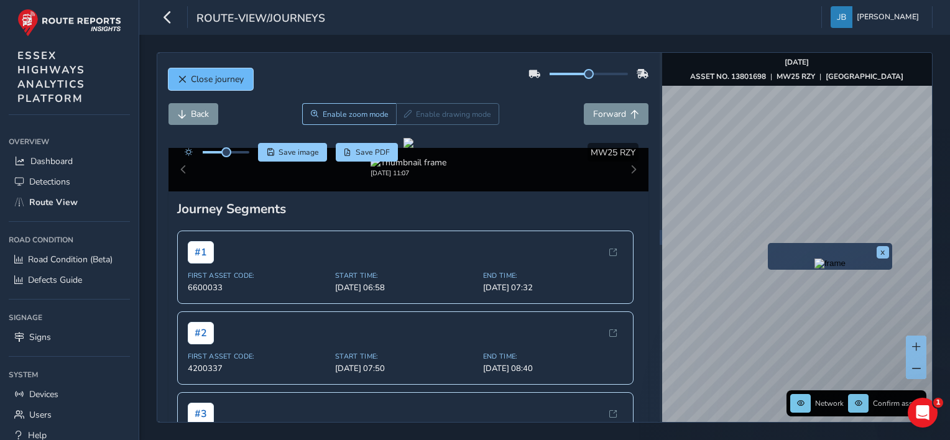
click at [202, 78] on span "Close journey" at bounding box center [217, 79] width 53 height 12
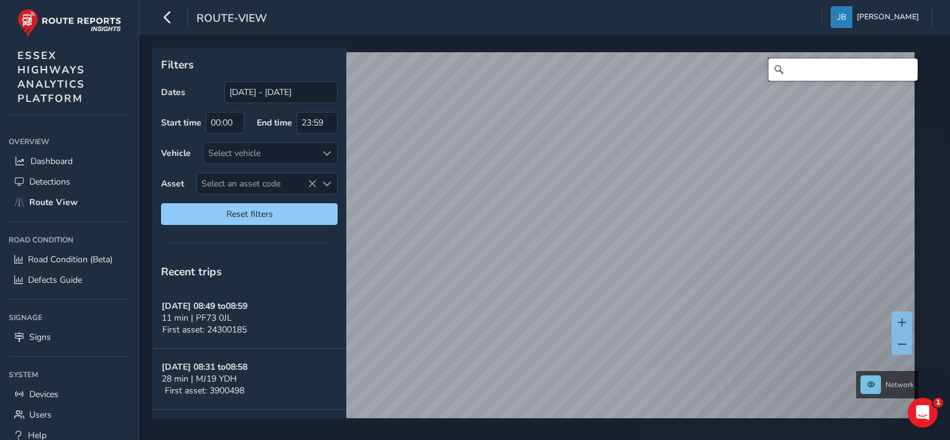
click at [785, 70] on input "Search" at bounding box center [842, 69] width 149 height 22
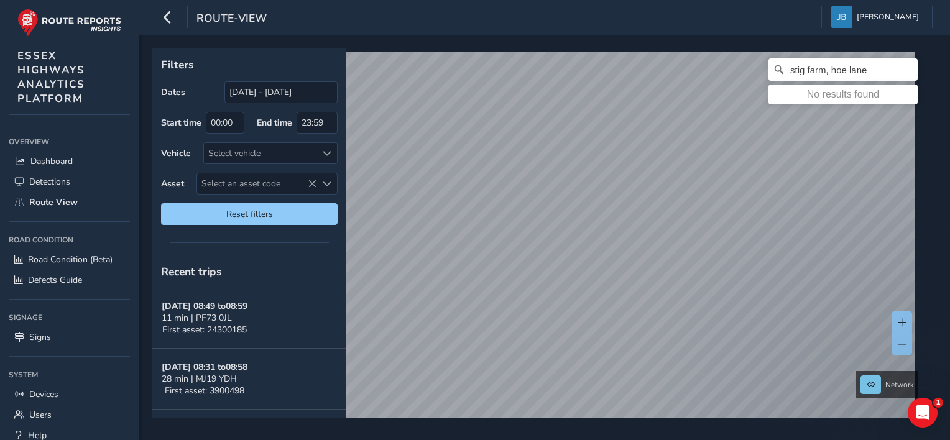
type input "stig farm, hoe lane"
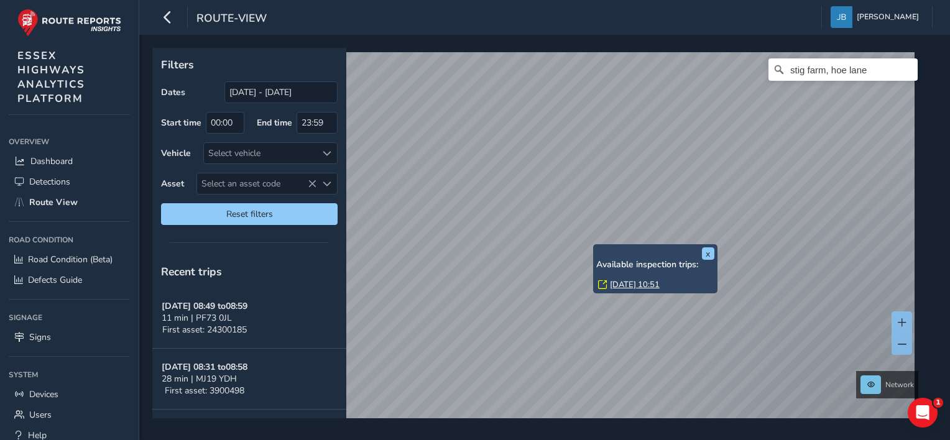
click at [593, 245] on div "x Available inspection trips: [DATE] 10:51" at bounding box center [655, 268] width 124 height 49
click at [610, 281] on link "[DATE] 10:51" at bounding box center [635, 284] width 50 height 11
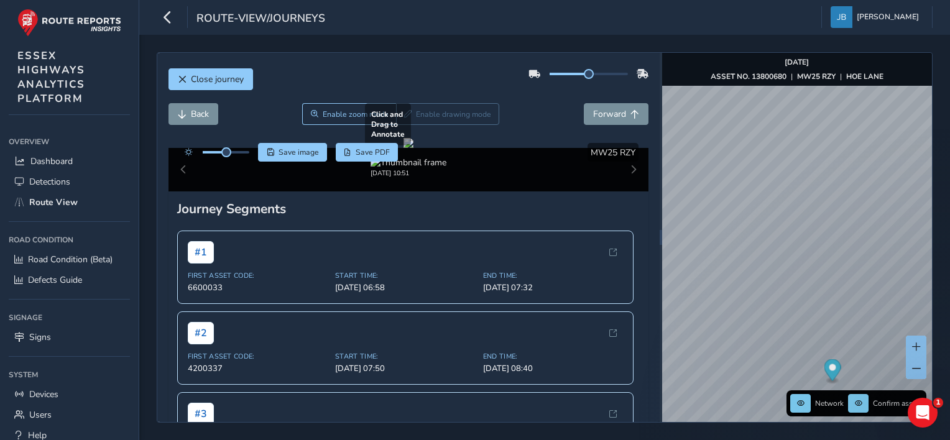
click at [413, 148] on div at bounding box center [408, 143] width 10 height 10
click at [593, 112] on span "Forward" at bounding box center [609, 114] width 33 height 12
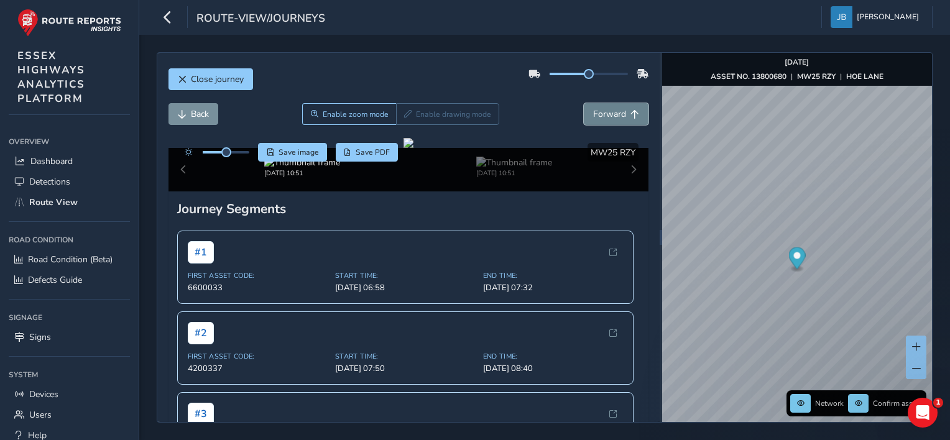
click at [593, 112] on span "Forward" at bounding box center [609, 114] width 33 height 12
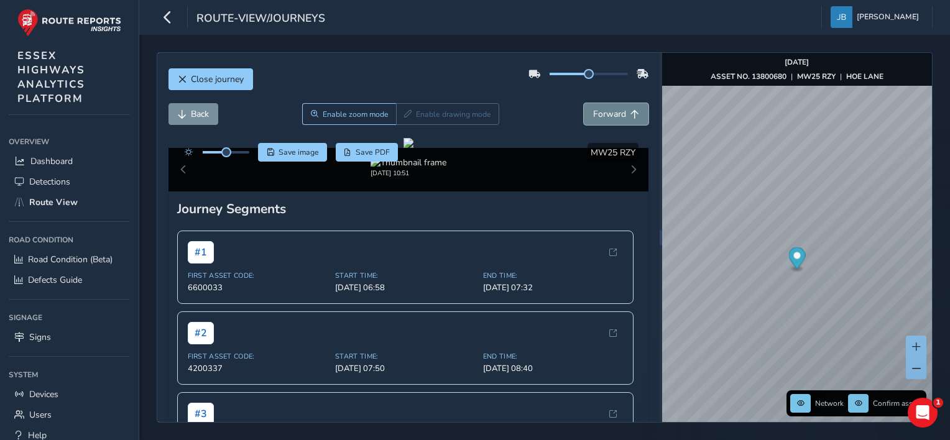
click at [593, 112] on span "Forward" at bounding box center [609, 114] width 33 height 12
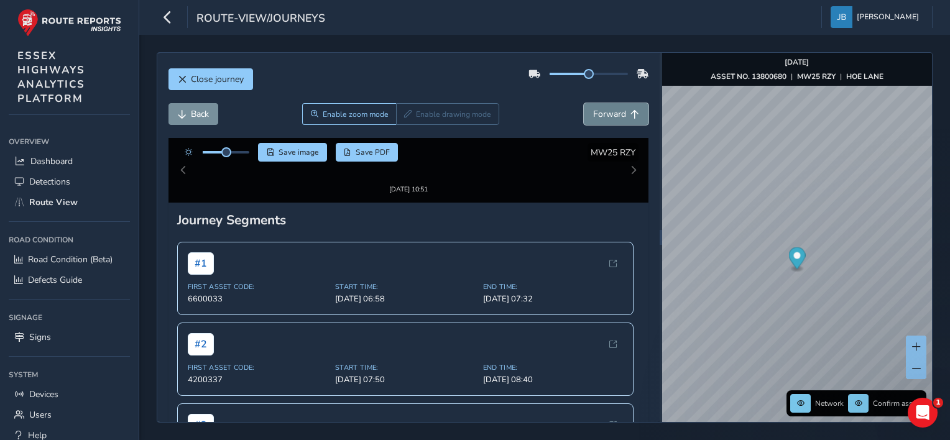
click at [593, 112] on span "Forward" at bounding box center [609, 114] width 33 height 12
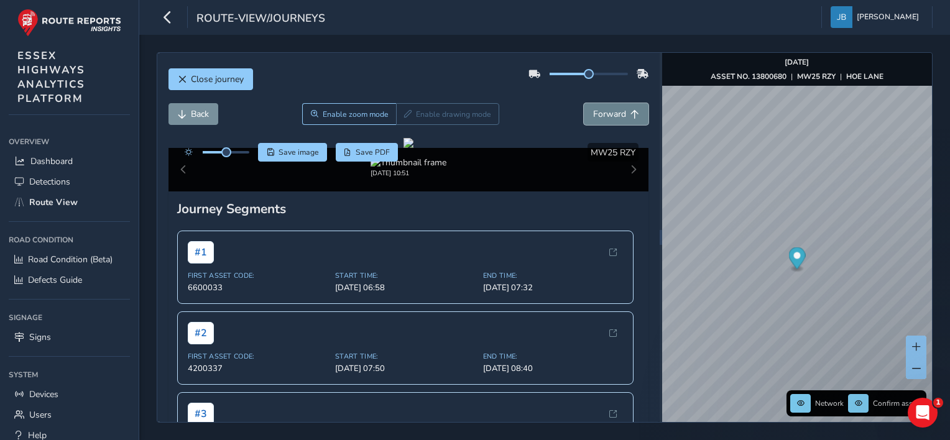
click at [603, 109] on span "Forward" at bounding box center [609, 114] width 33 height 12
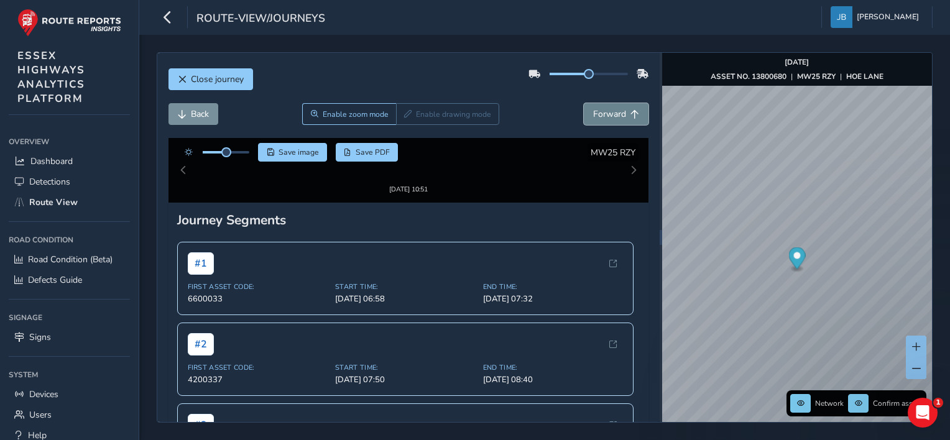
click at [603, 109] on span "Forward" at bounding box center [609, 114] width 33 height 12
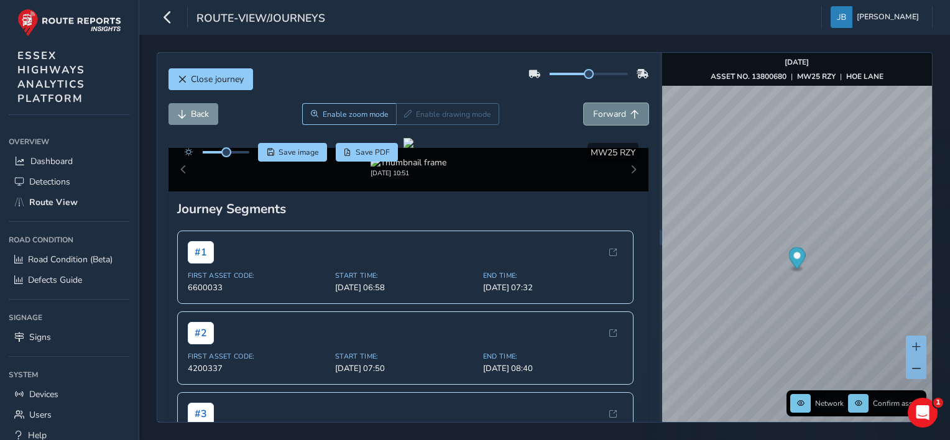
click at [603, 109] on span "Forward" at bounding box center [609, 114] width 33 height 12
